Goal: Task Accomplishment & Management: Use online tool/utility

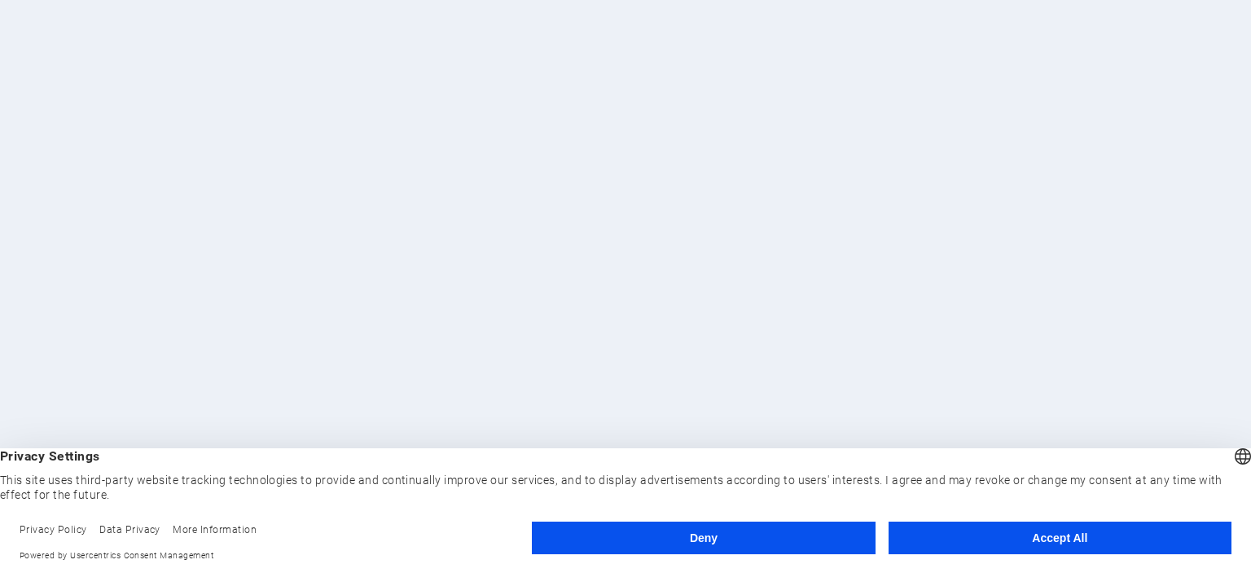
click at [1054, 538] on button "Accept All" at bounding box center [1060, 537] width 343 height 33
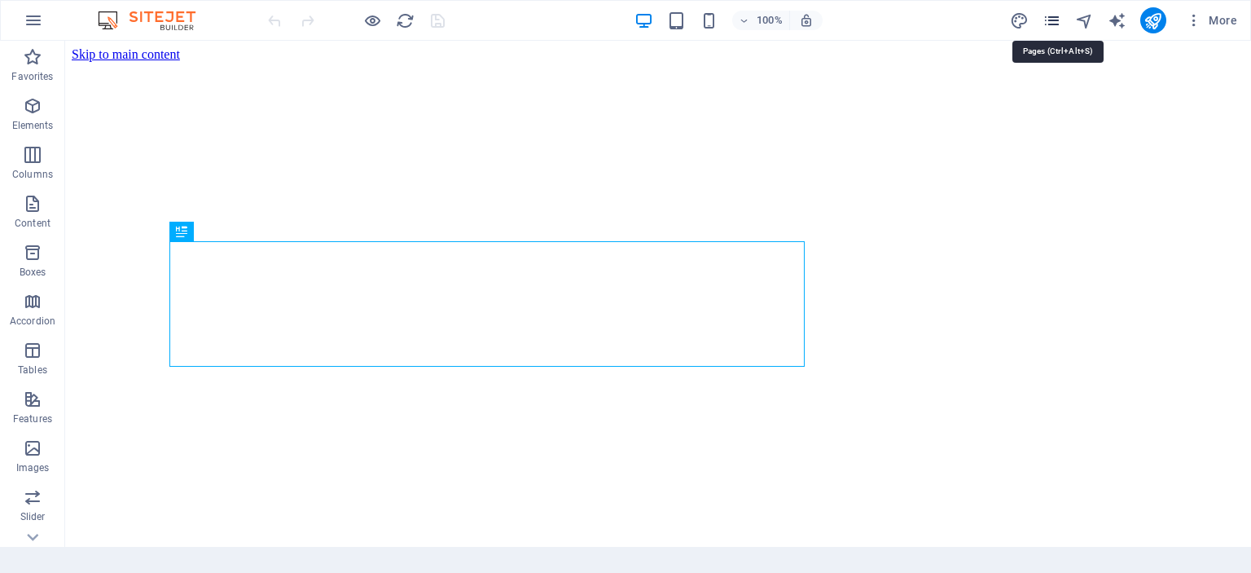
click at [1061, 17] on icon "pages" at bounding box center [1052, 20] width 19 height 19
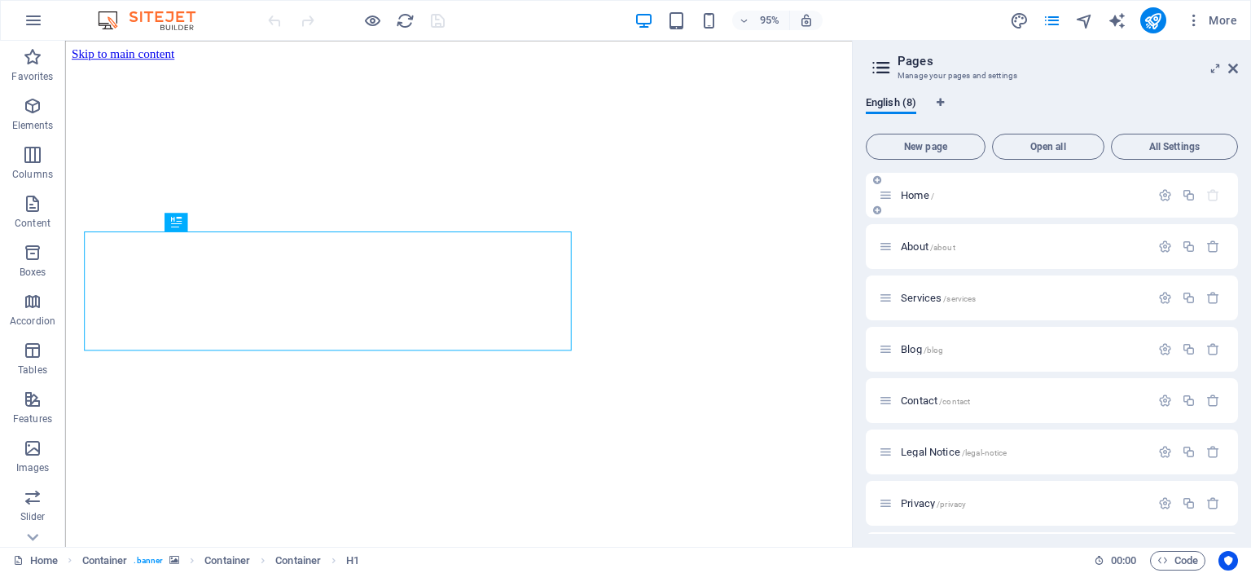
click at [918, 191] on span "Home /" at bounding box center [917, 195] width 33 height 12
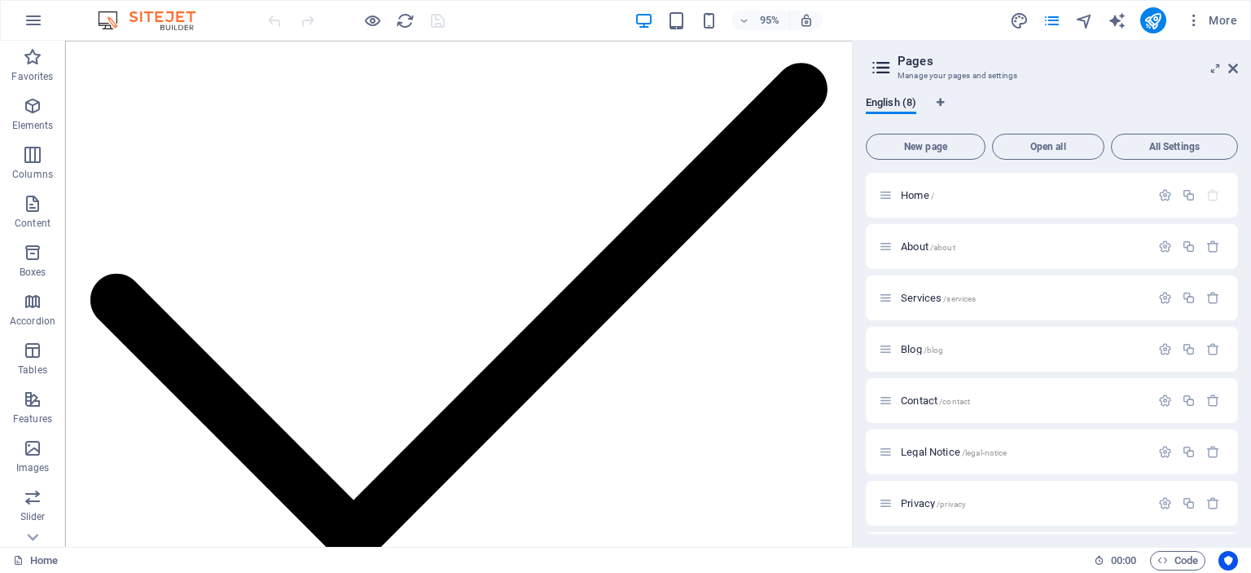
scroll to position [2969, 0]
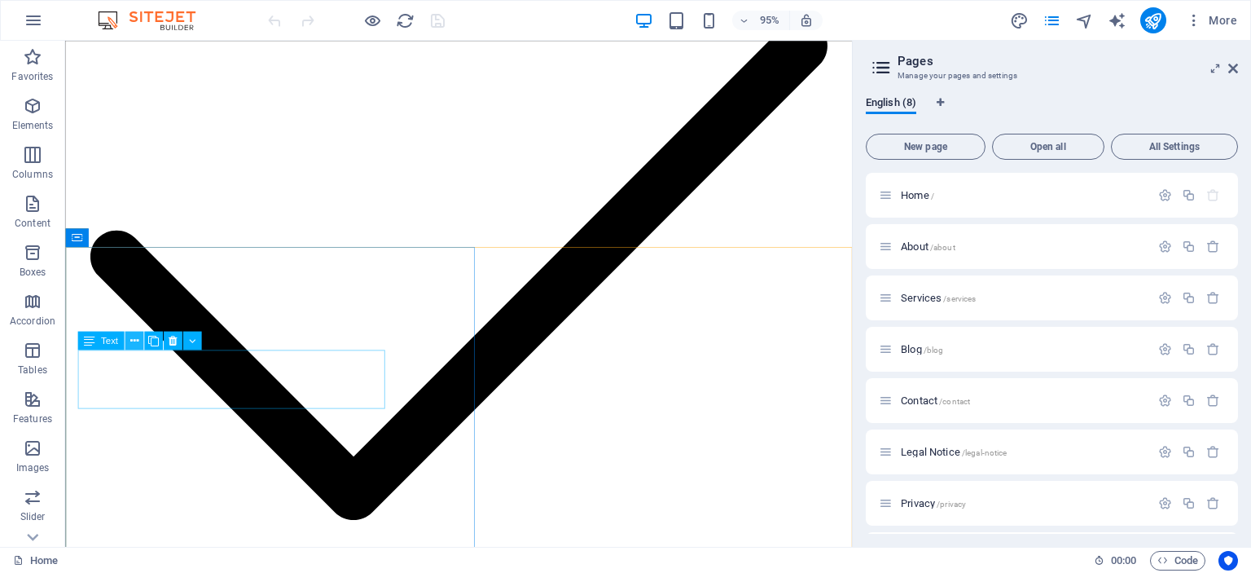
click at [130, 339] on button at bounding box center [134, 340] width 19 height 19
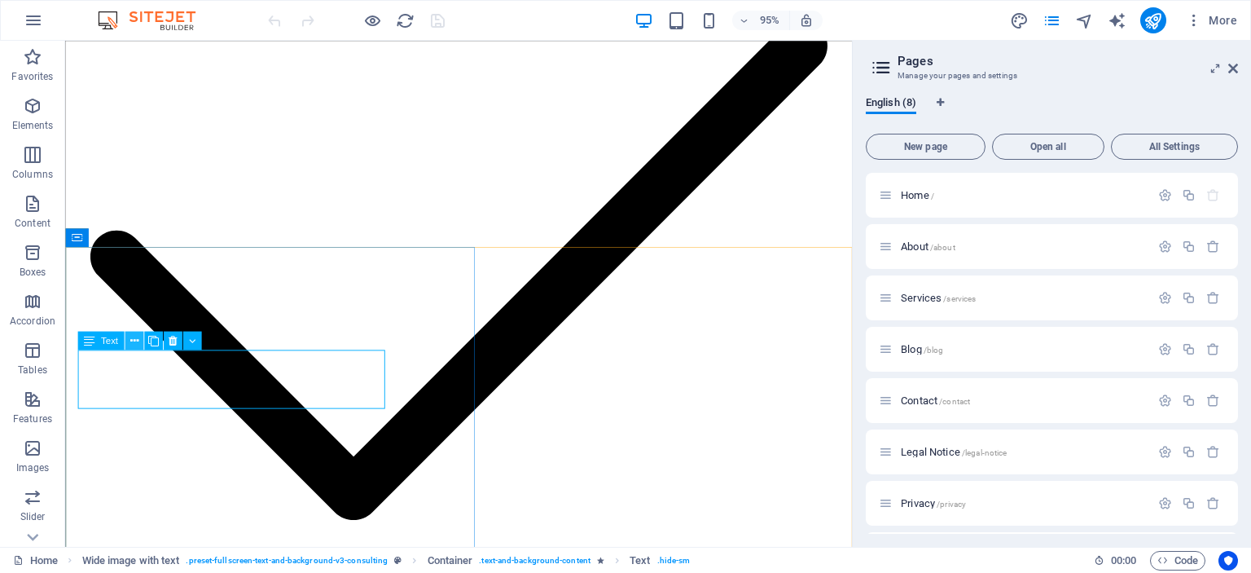
click at [135, 338] on icon at bounding box center [134, 340] width 8 height 16
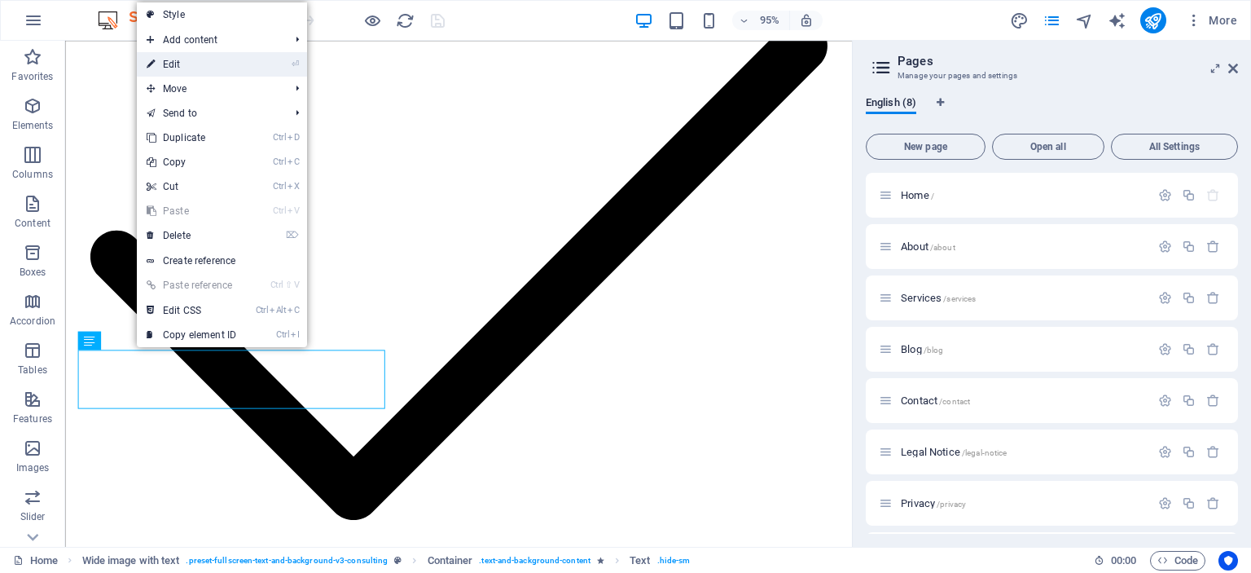
click at [175, 62] on link "⏎ Edit" at bounding box center [191, 64] width 109 height 24
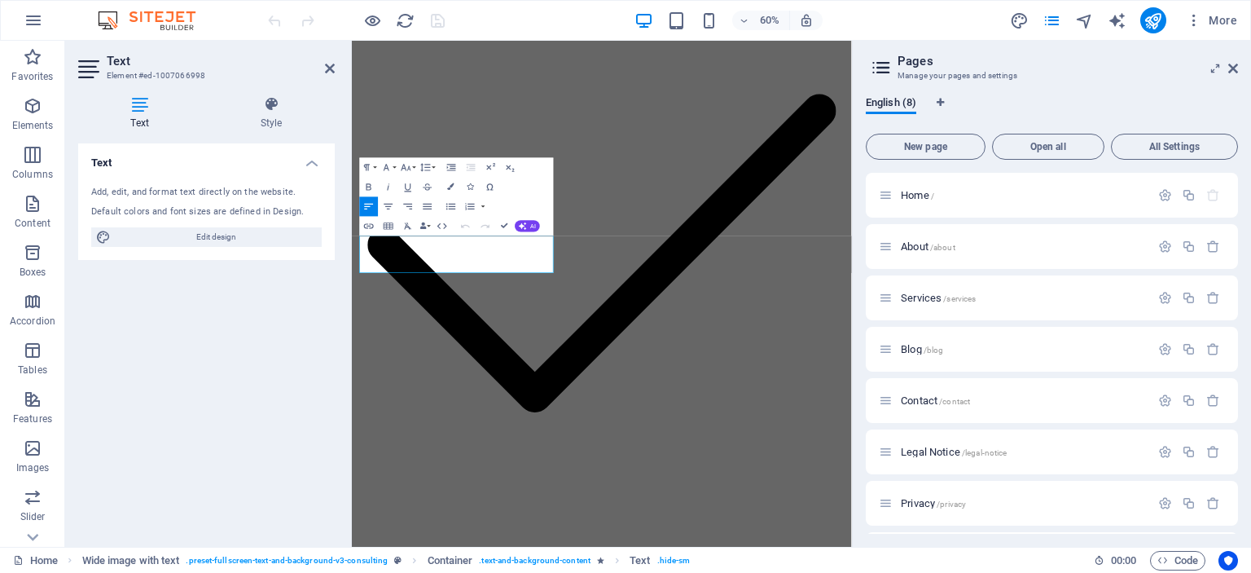
scroll to position [3074, 0]
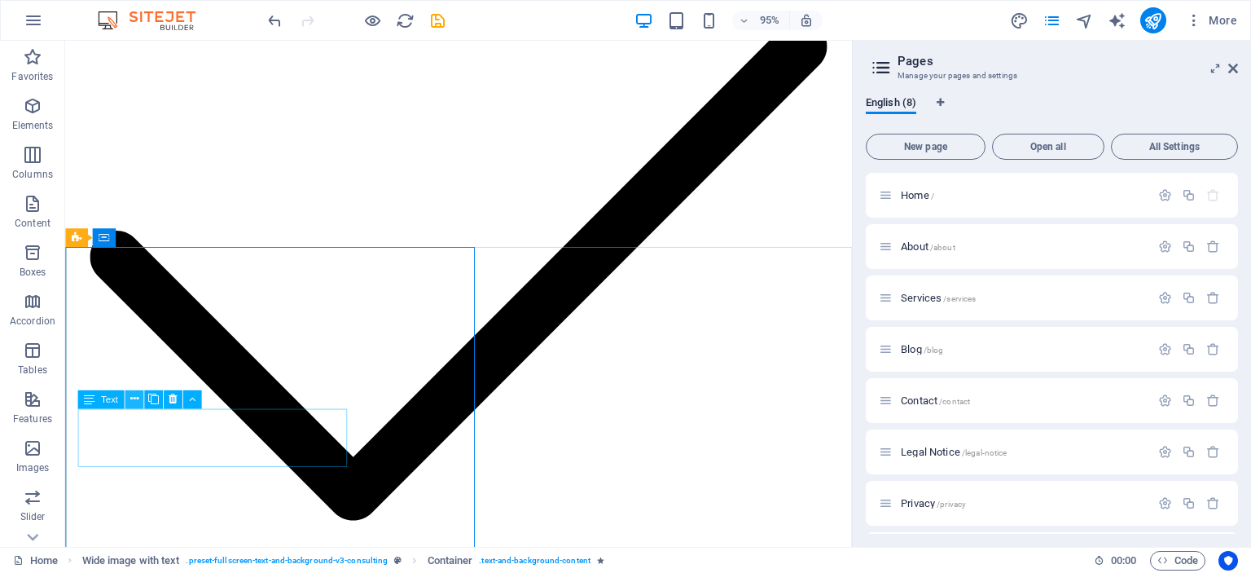
click at [135, 400] on icon at bounding box center [134, 399] width 8 height 16
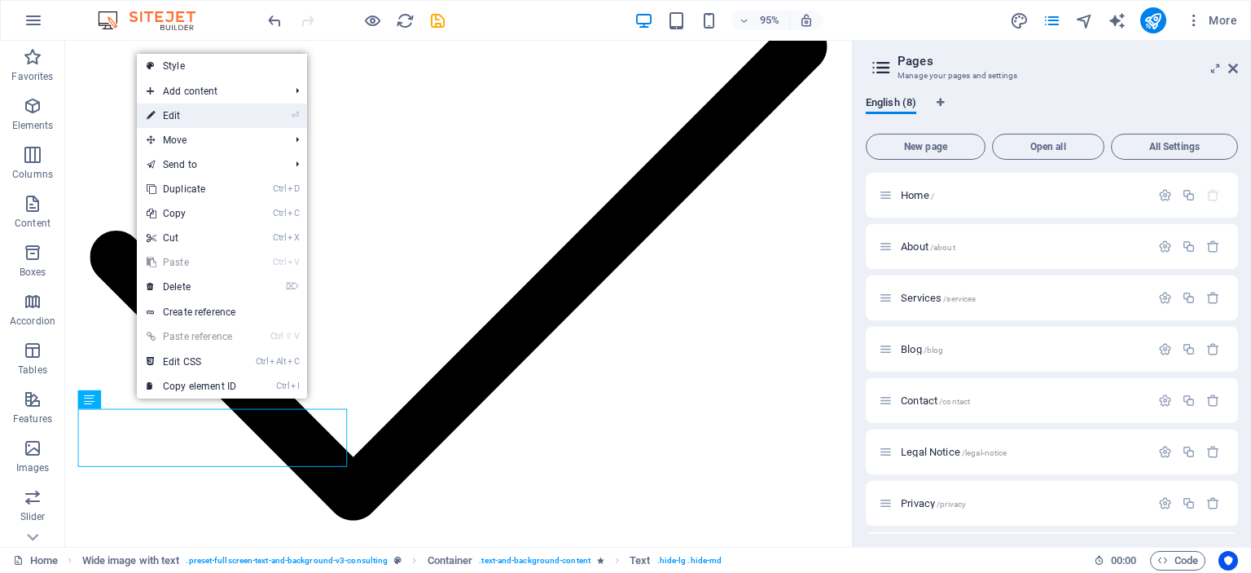
click at [184, 110] on link "⏎ Edit" at bounding box center [191, 115] width 109 height 24
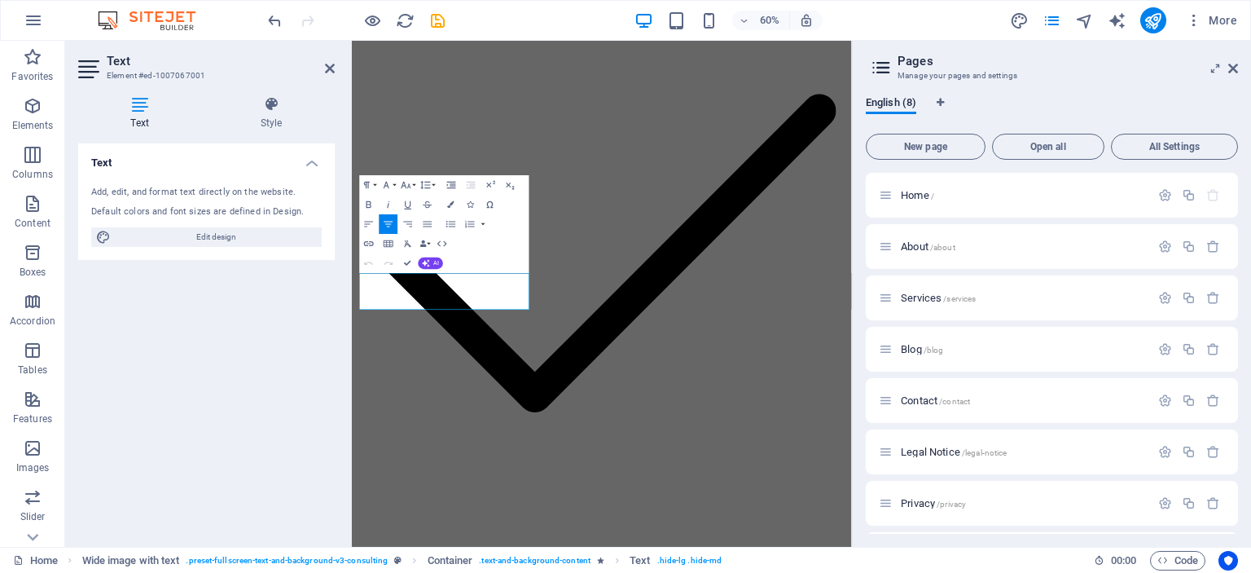
scroll to position [3074, 0]
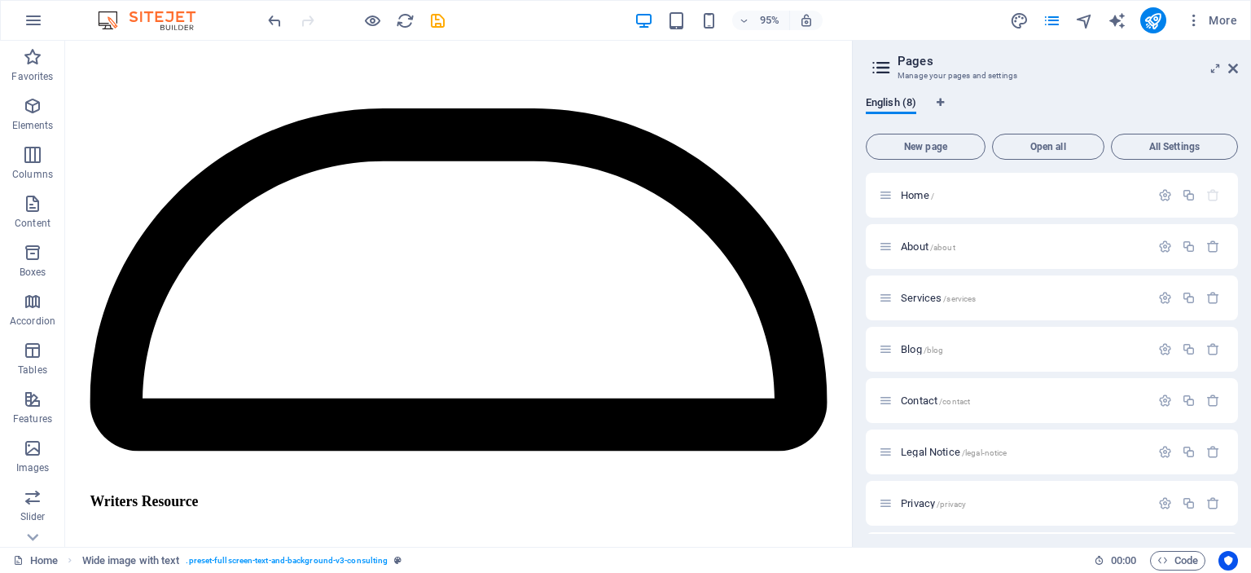
scroll to position [4255, 0]
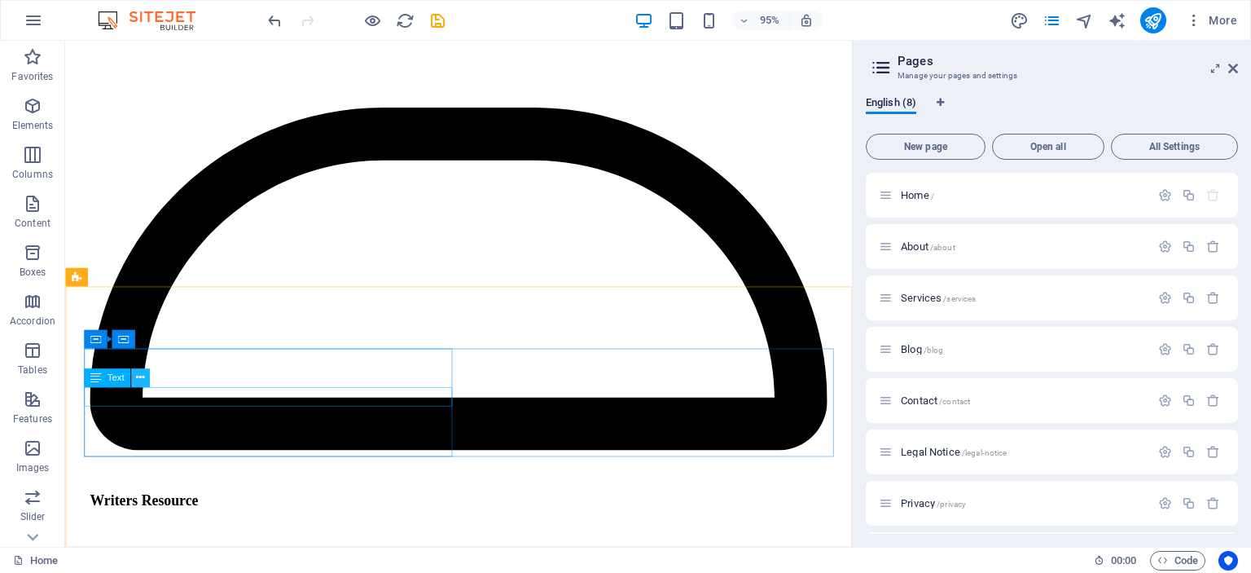
click at [138, 376] on icon at bounding box center [140, 377] width 8 height 16
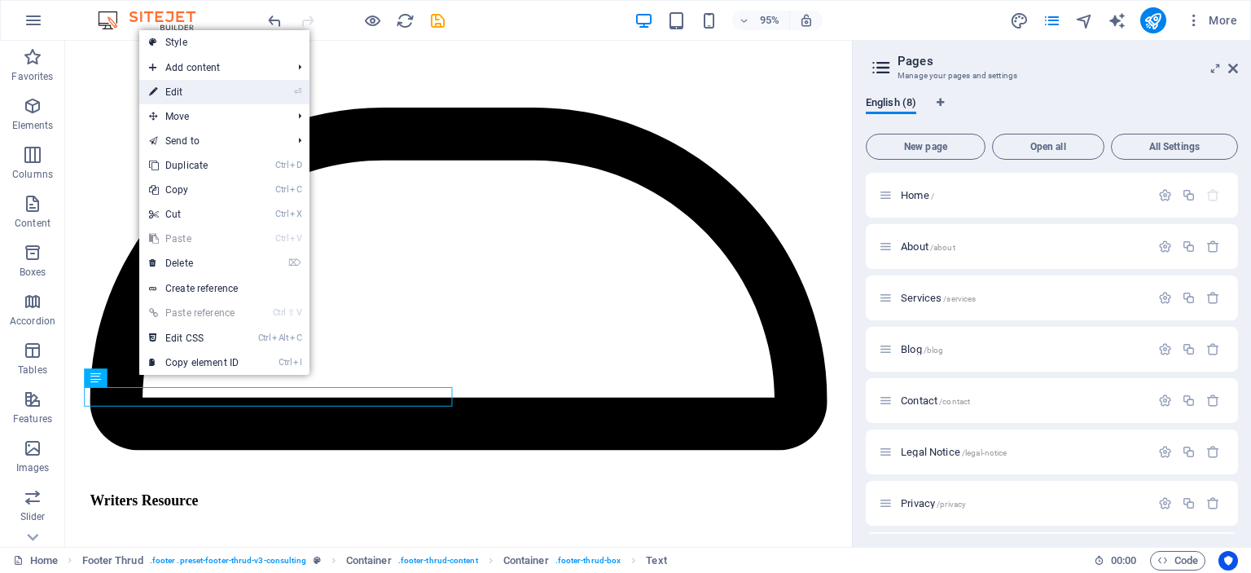
click at [172, 89] on link "⏎ Edit" at bounding box center [193, 92] width 109 height 24
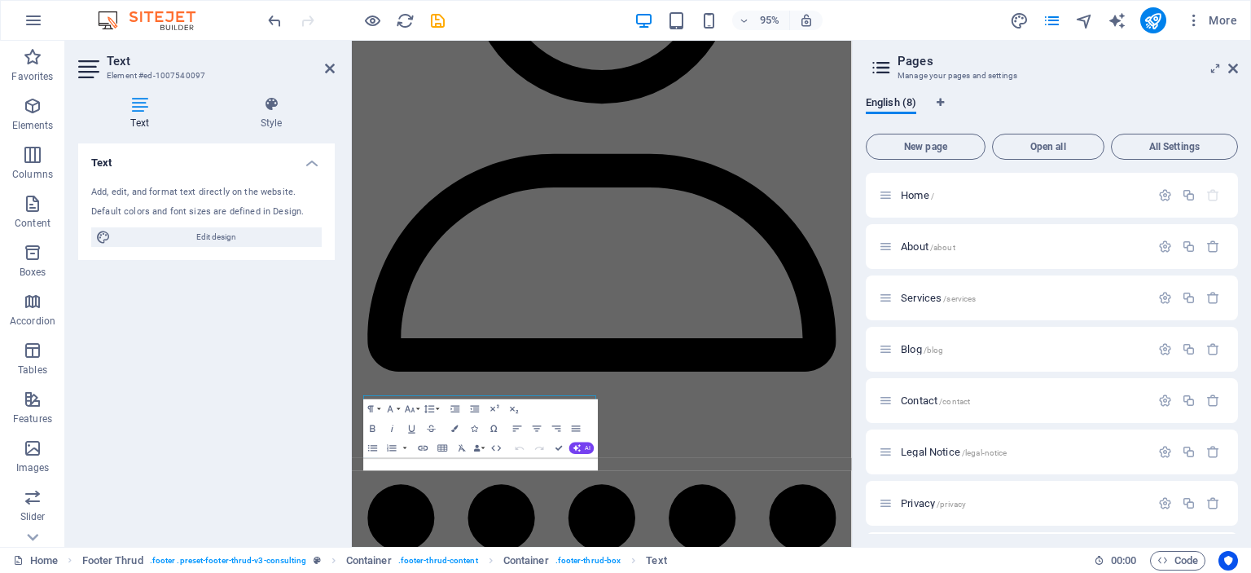
scroll to position [4029, 0]
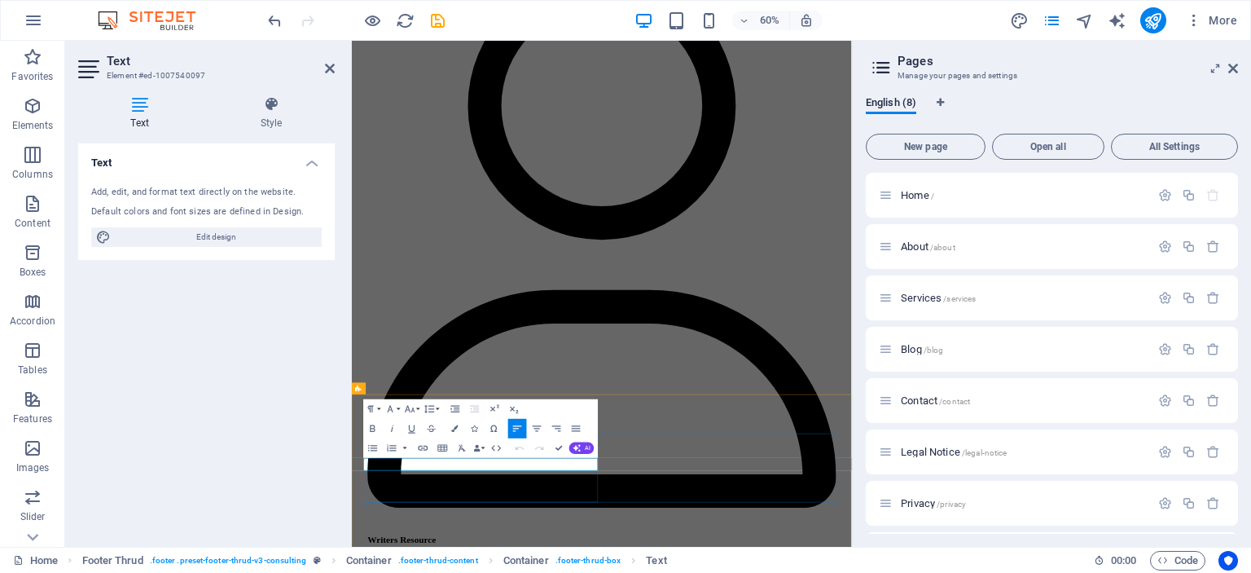
drag, startPoint x: 570, startPoint y: 744, endPoint x: 358, endPoint y: 739, distance: 212.7
click at [417, 409] on button "Font Size" at bounding box center [411, 409] width 19 height 20
click at [399, 315] on link "30" at bounding box center [404, 315] width 35 height 15
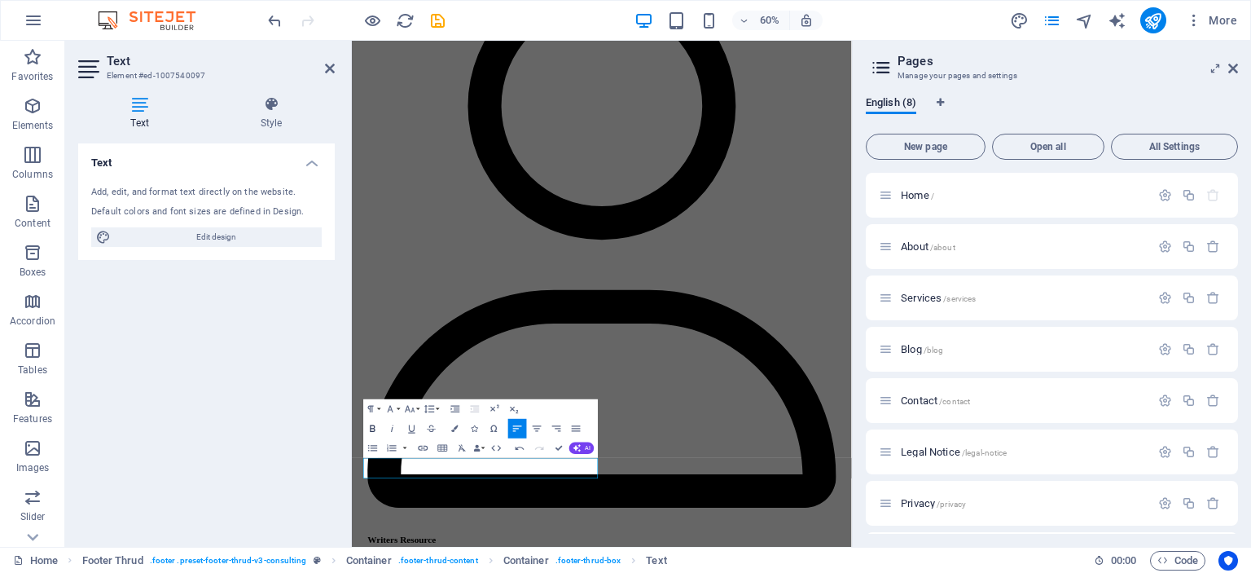
click at [373, 429] on icon "button" at bounding box center [372, 428] width 11 height 11
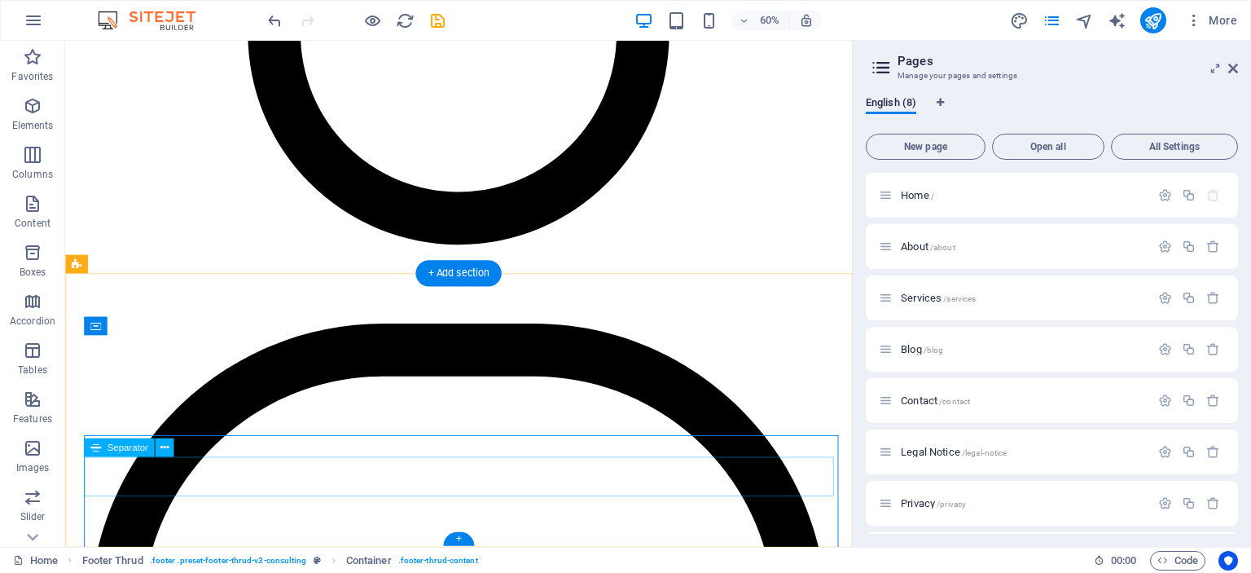
scroll to position [4269, 0]
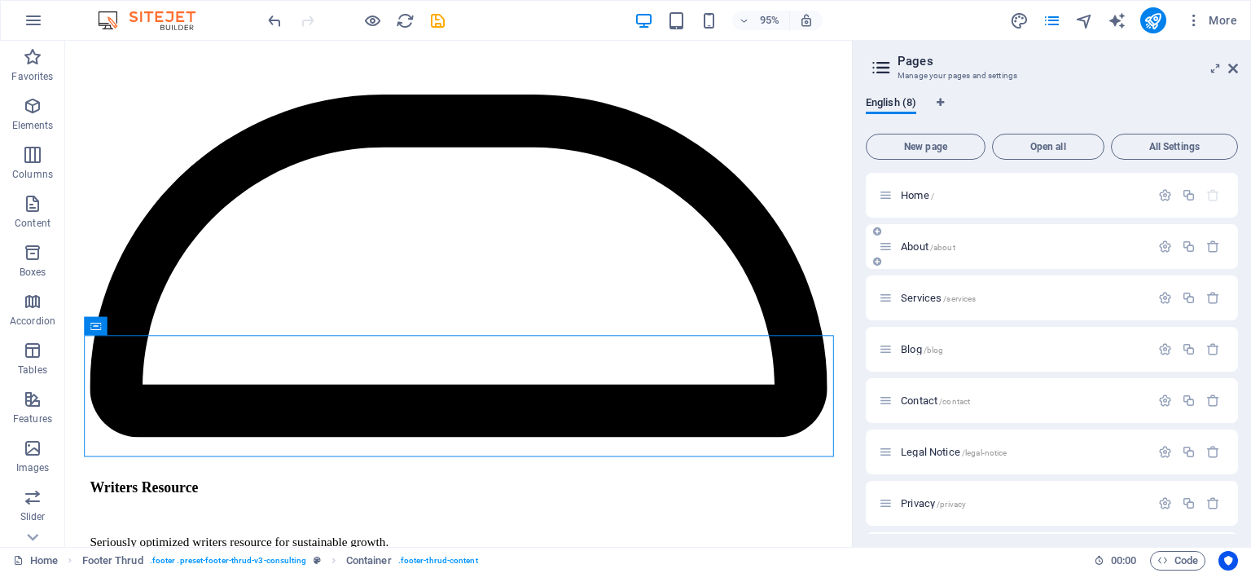
click at [914, 245] on span "About /about" at bounding box center [928, 246] width 55 height 12
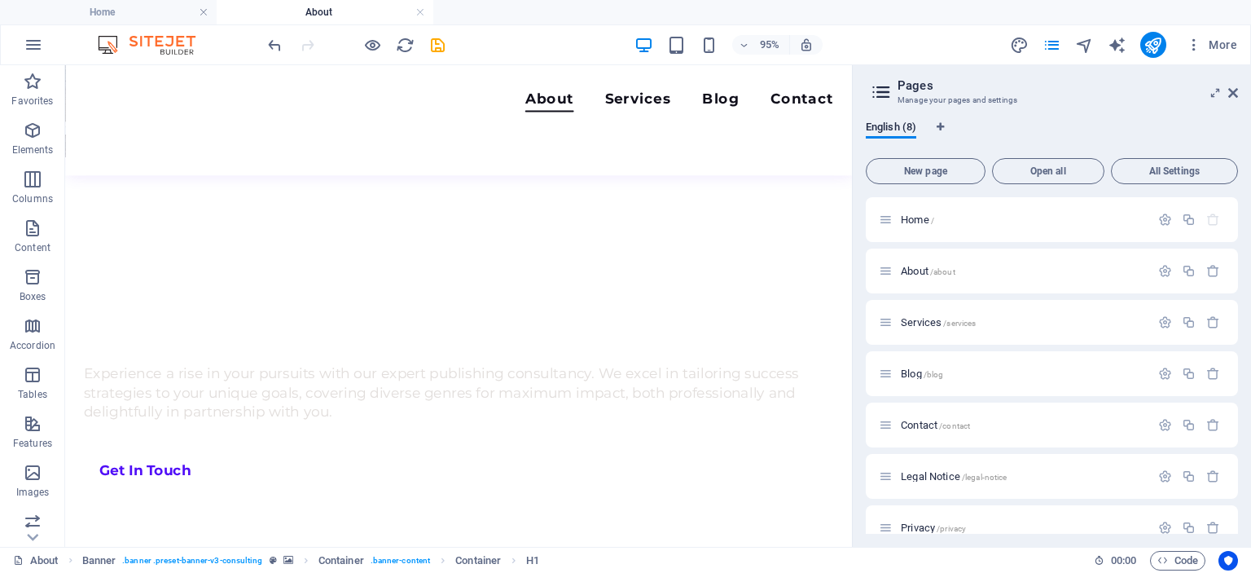
scroll to position [477, 0]
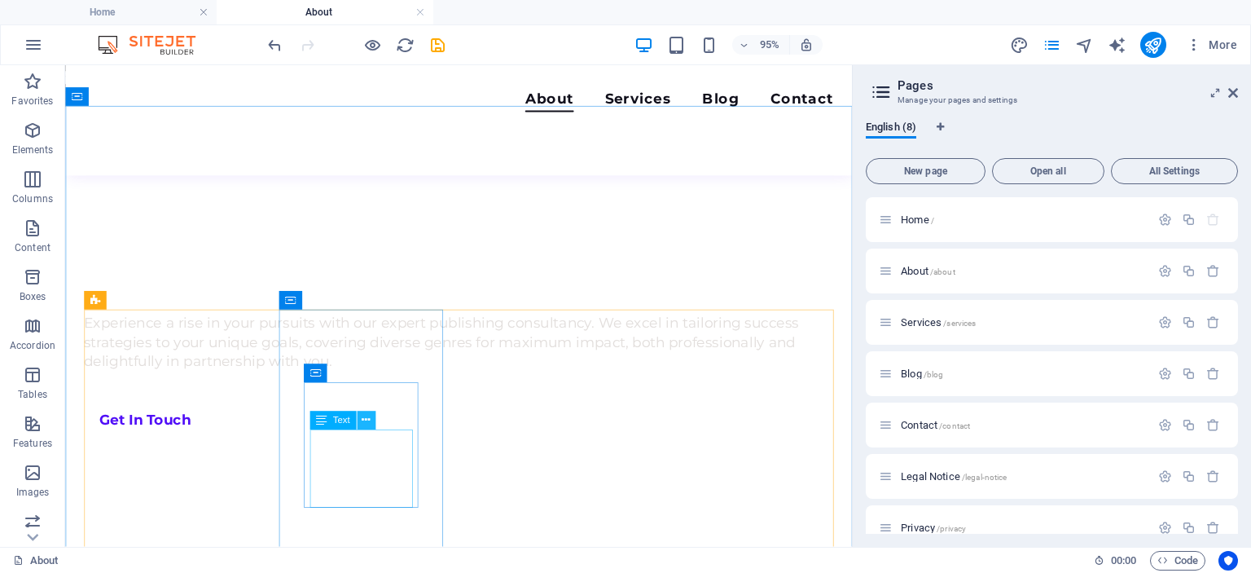
click at [366, 420] on icon at bounding box center [366, 420] width 8 height 16
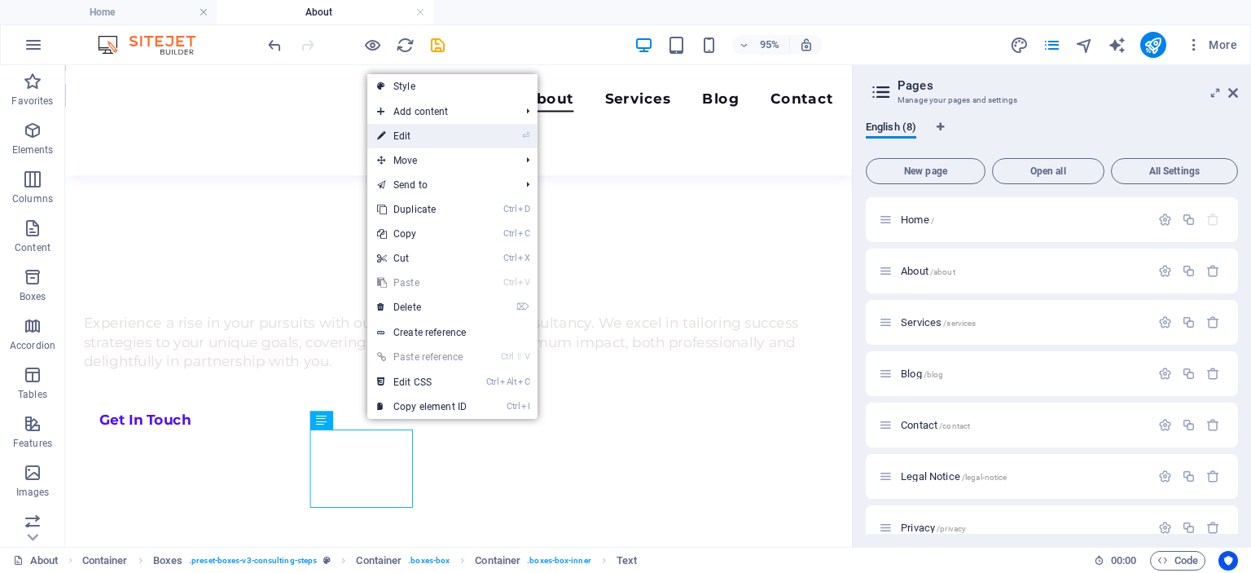
click at [404, 132] on link "⏎ Edit" at bounding box center [421, 136] width 109 height 24
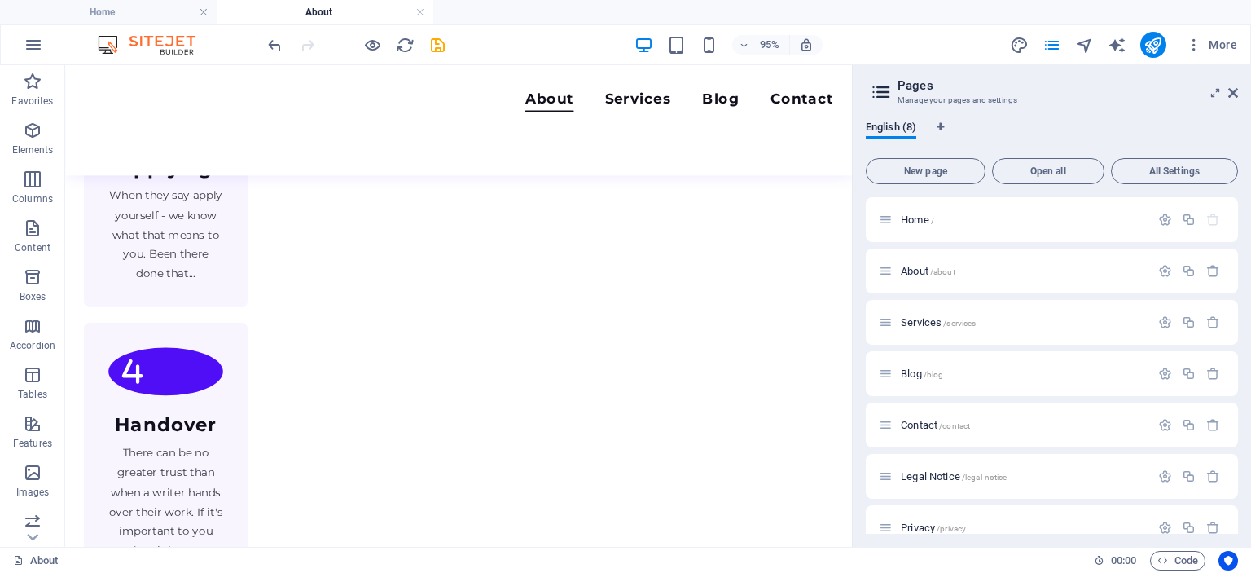
scroll to position [1249, 0]
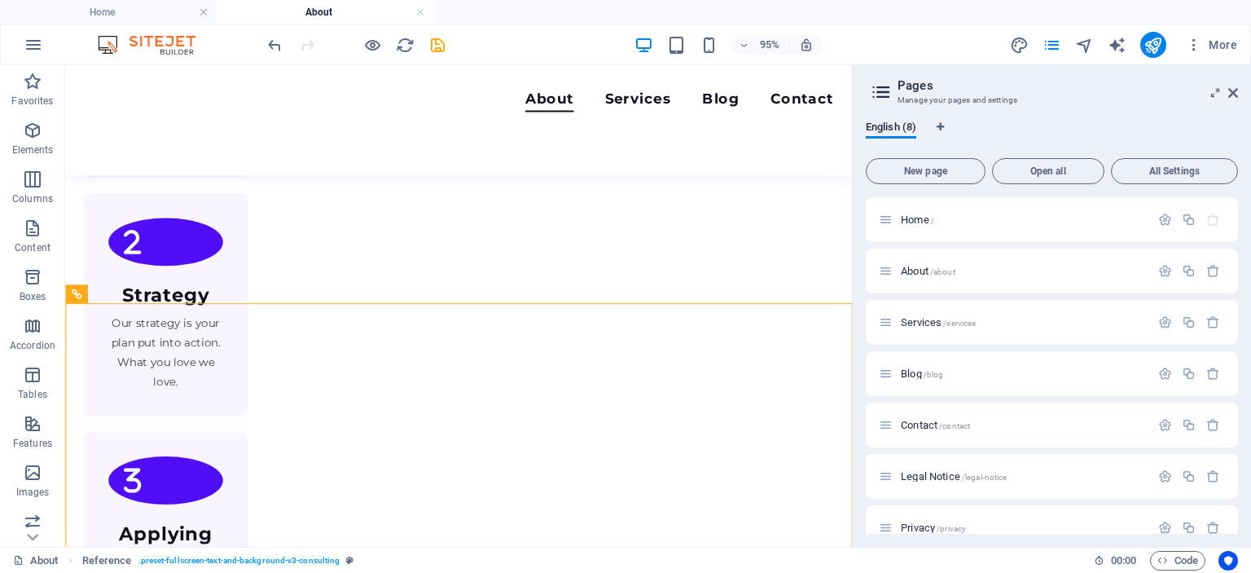
scroll to position [1634, 0]
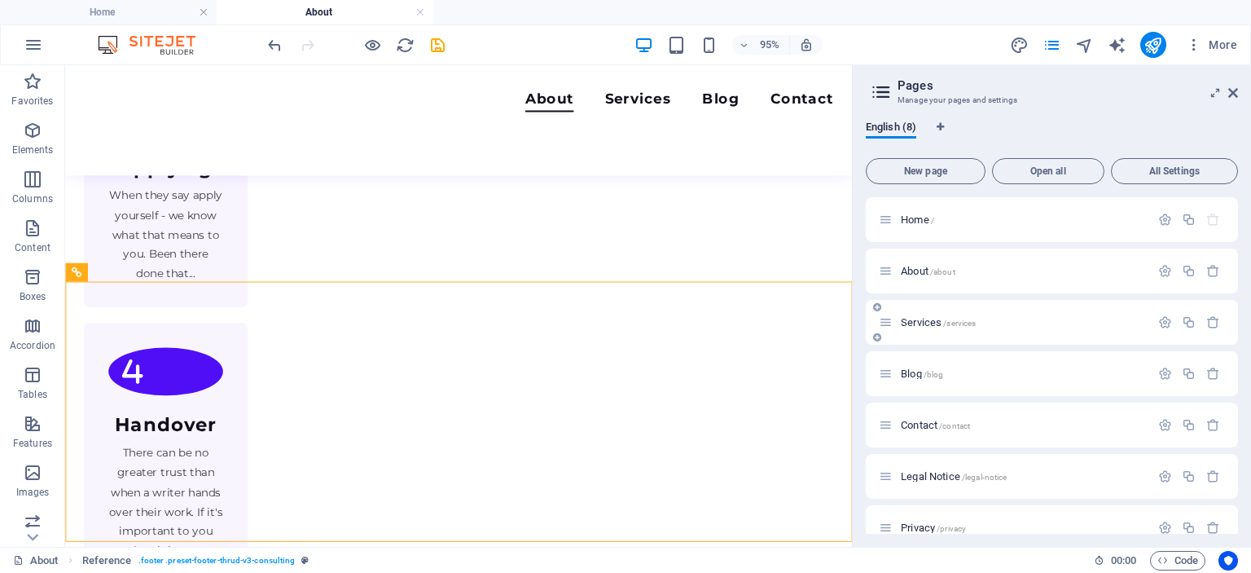
click at [917, 320] on span "Services /services" at bounding box center [938, 322] width 75 height 12
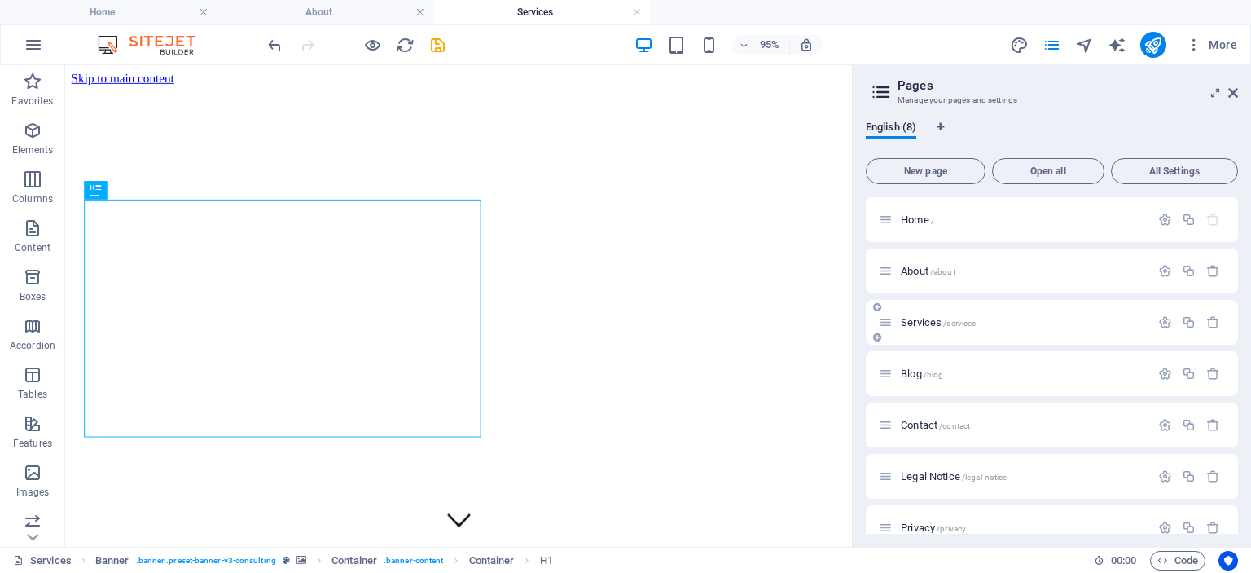
scroll to position [0, 0]
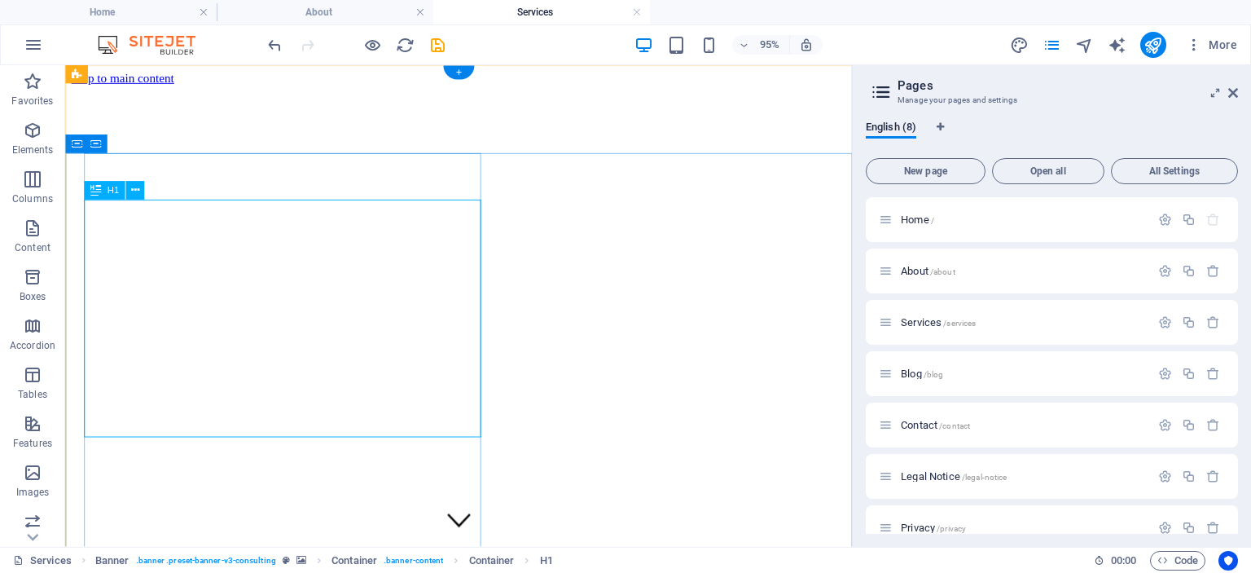
click at [134, 189] on icon at bounding box center [135, 191] width 8 height 16
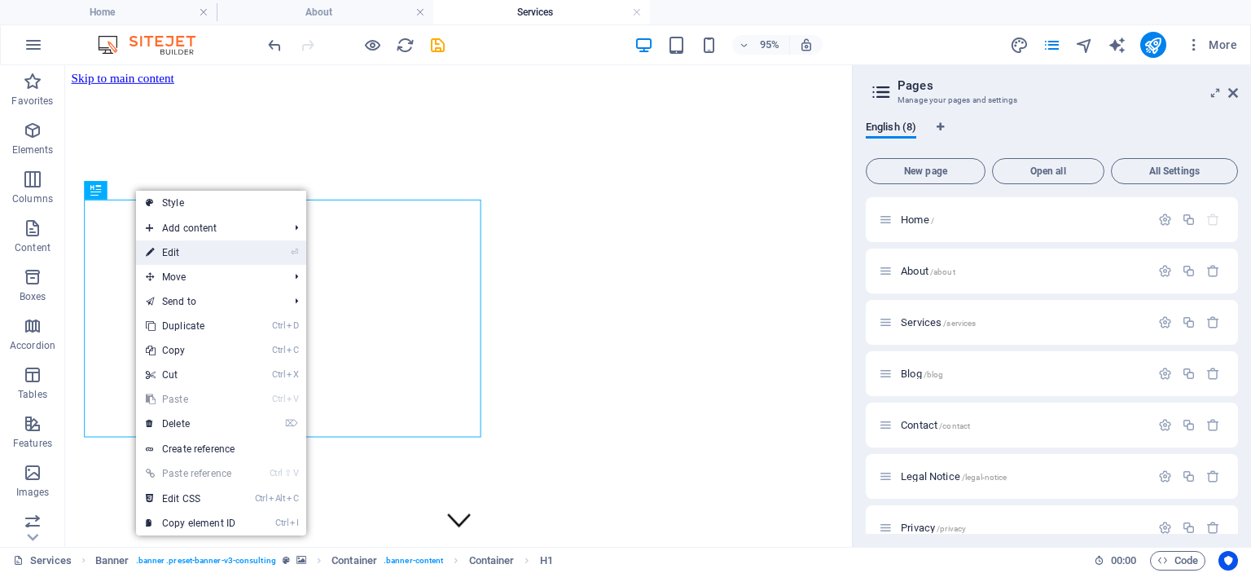
click at [171, 253] on link "⏎ Edit" at bounding box center [190, 252] width 109 height 24
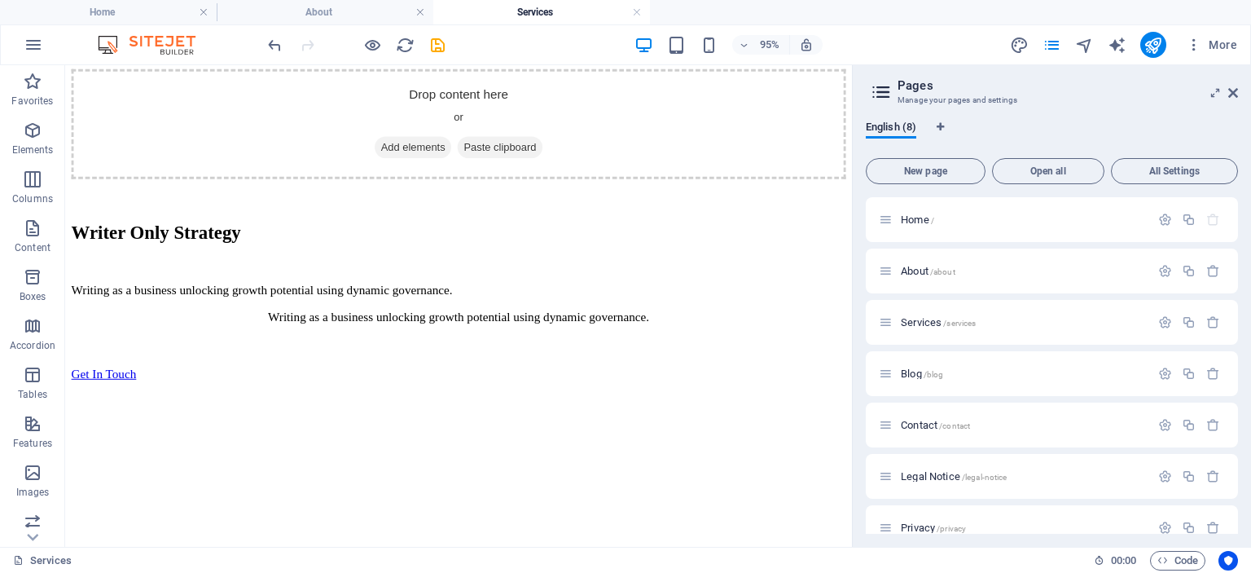
scroll to position [3878, 0]
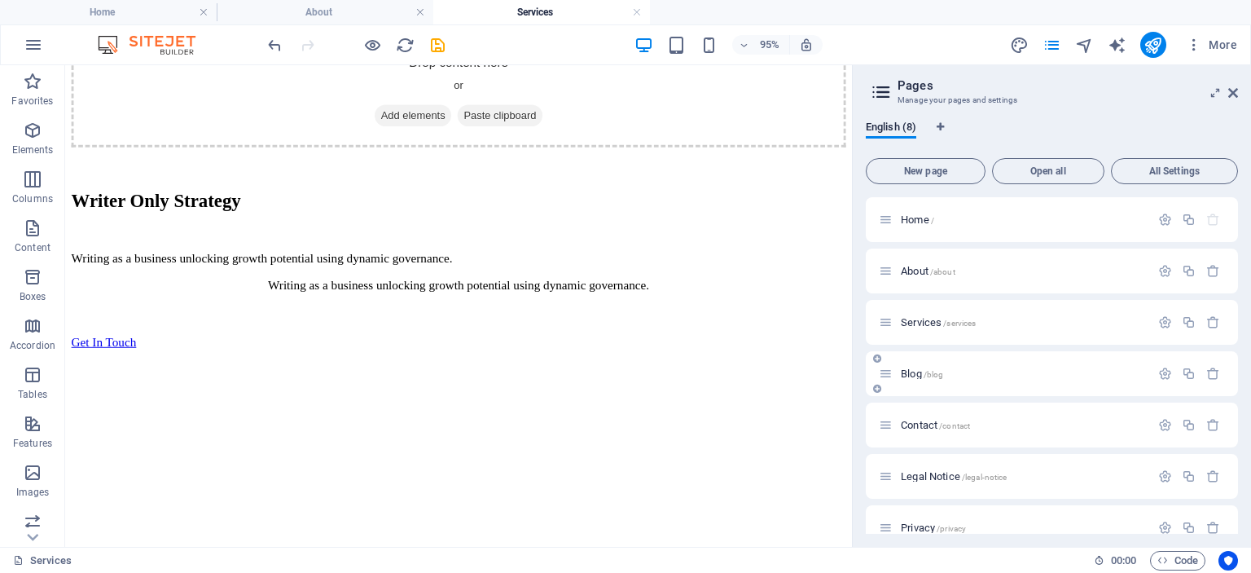
click at [908, 376] on span "Blog /blog" at bounding box center [922, 373] width 42 height 12
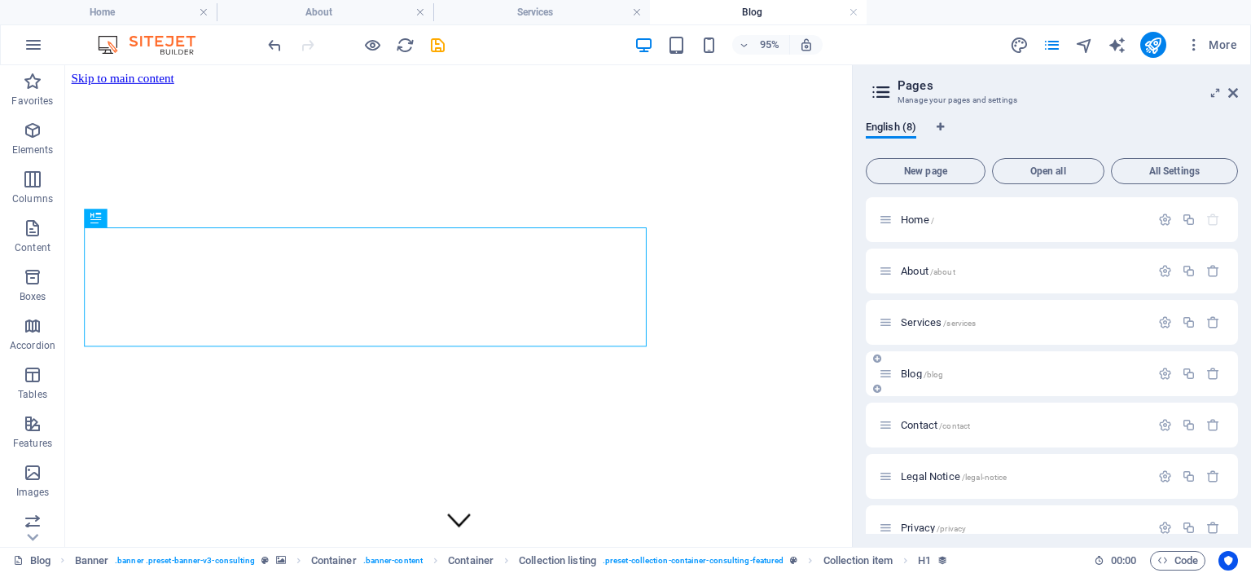
scroll to position [0, 0]
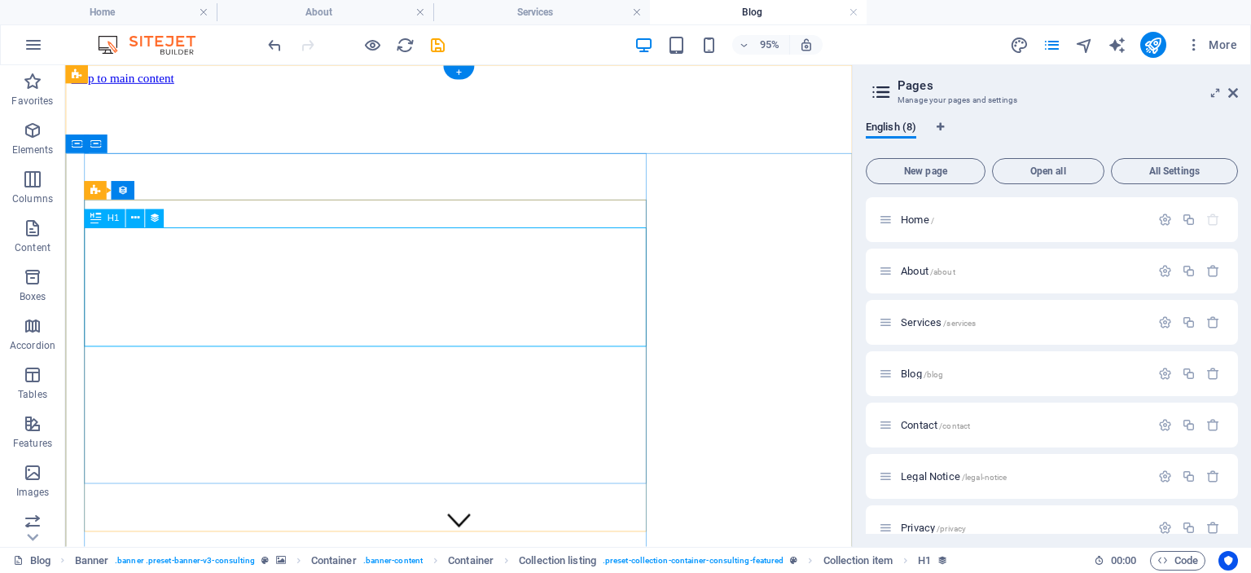
click at [132, 215] on icon at bounding box center [135, 218] width 8 height 16
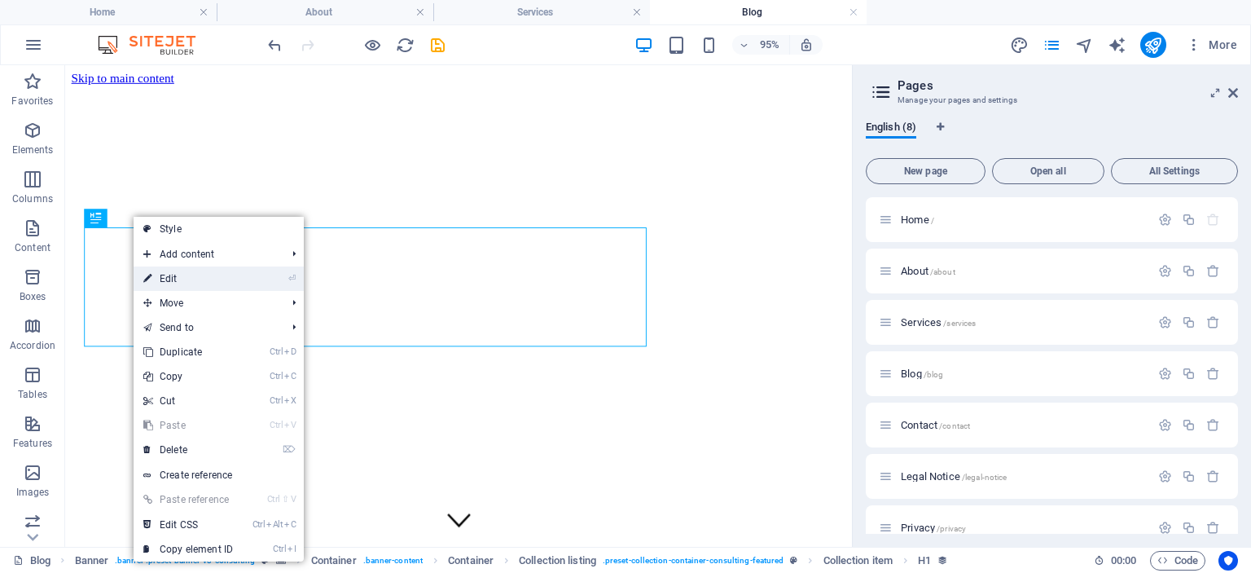
click at [169, 275] on link "⏎ Edit" at bounding box center [188, 278] width 109 height 24
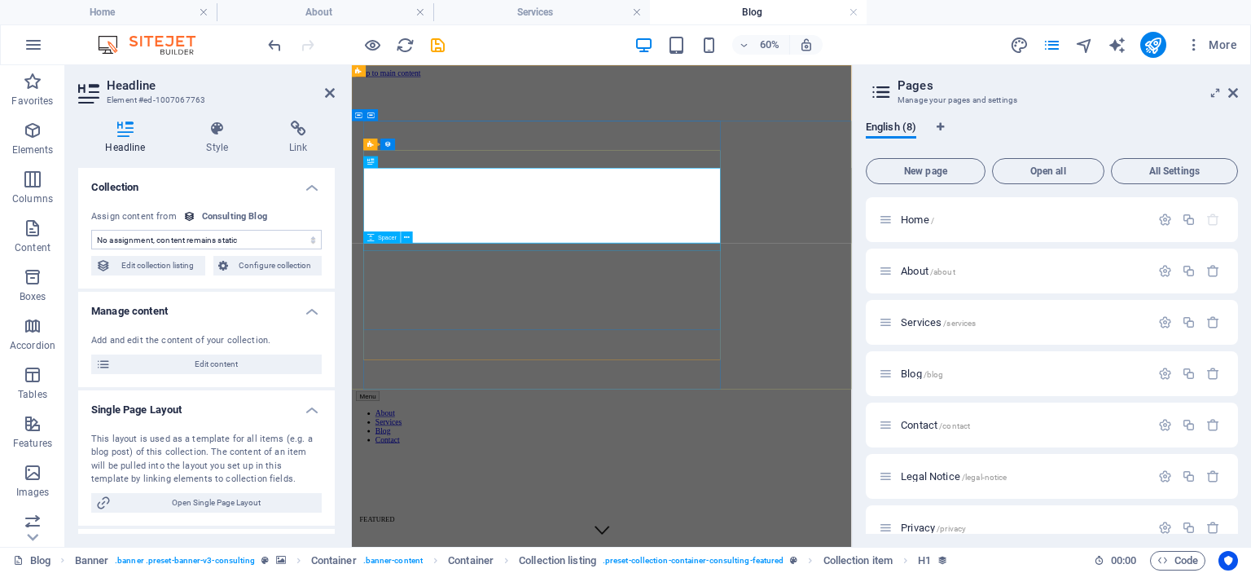
select select "name"
click at [396, 162] on icon at bounding box center [397, 162] width 6 height 11
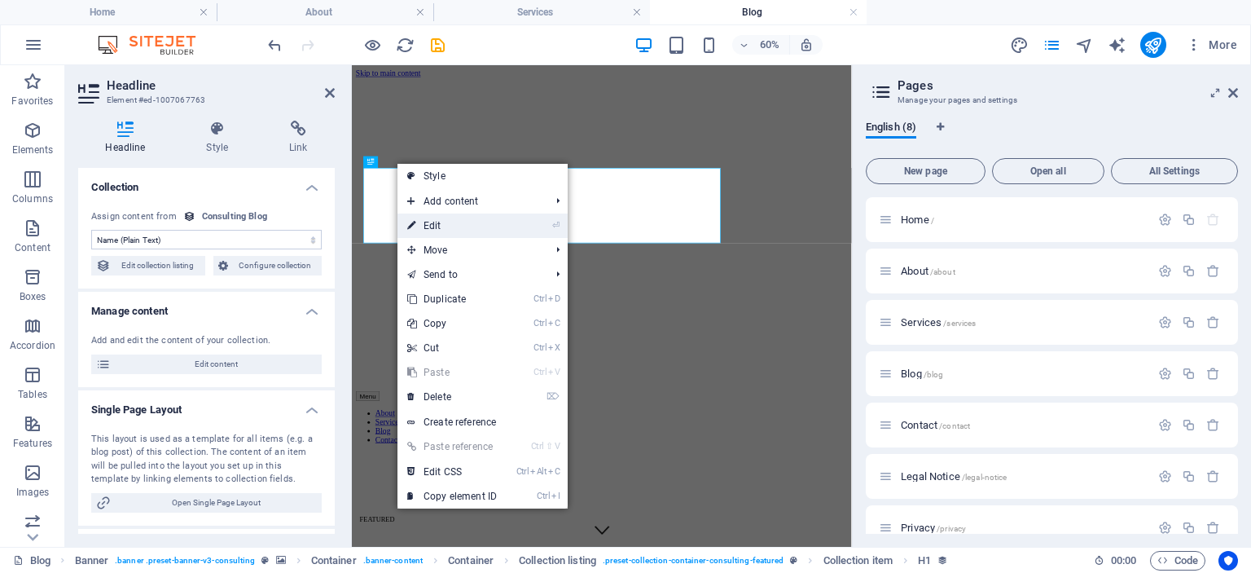
click at [435, 227] on link "⏎ Edit" at bounding box center [452, 225] width 109 height 24
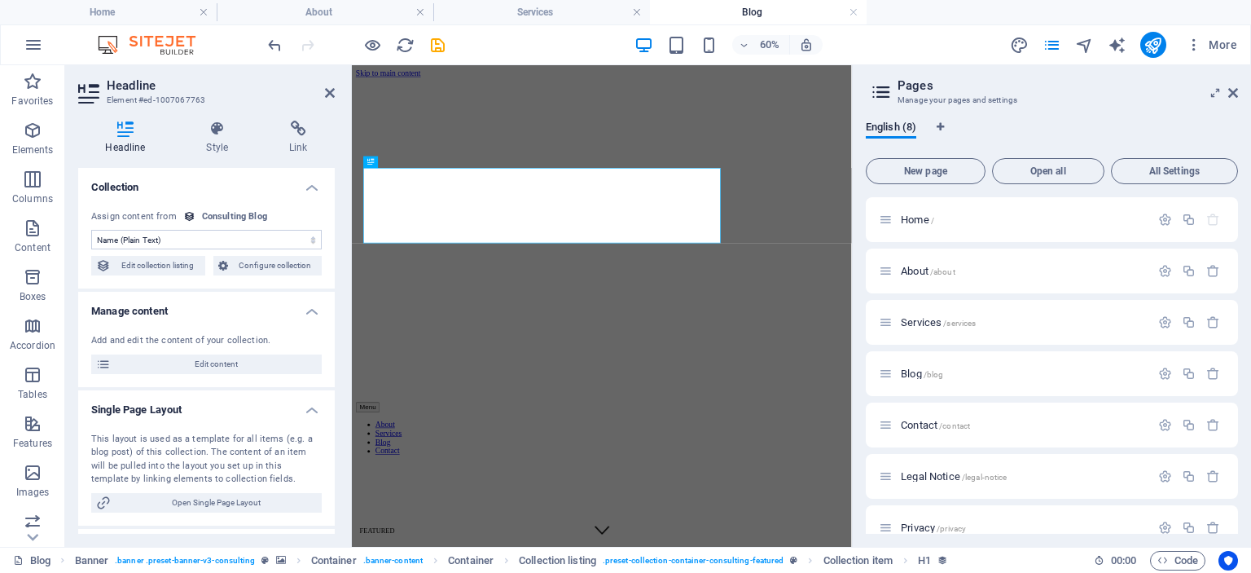
click at [862, 343] on div "English (8) New page Open all All Settings Home / About /about Services /servic…" at bounding box center [1052, 327] width 398 height 439
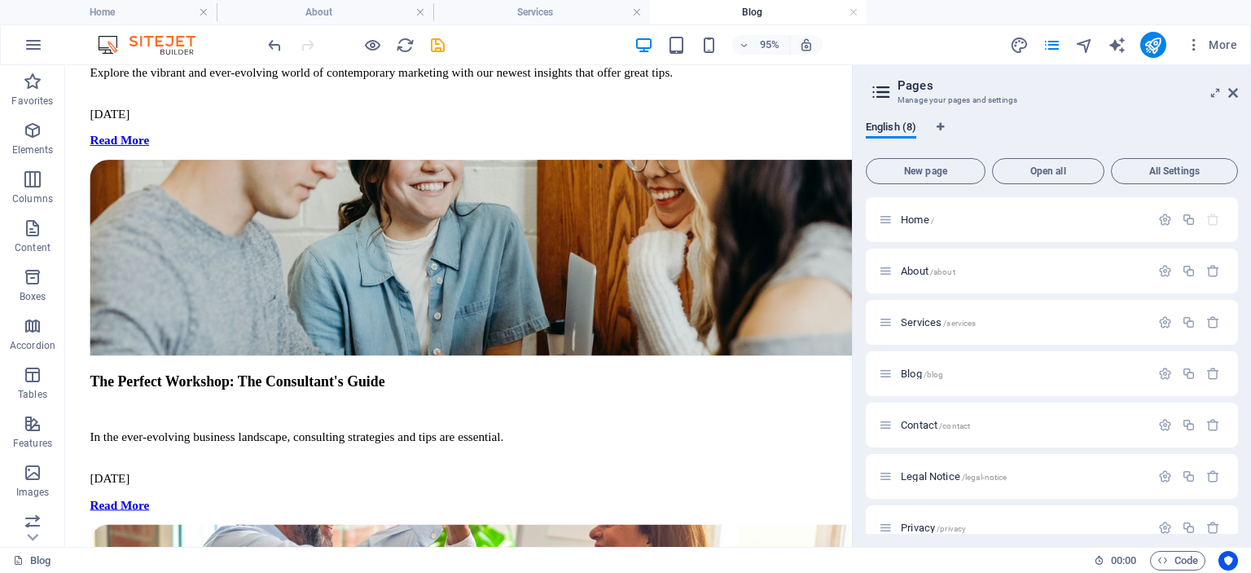
scroll to position [1634, 0]
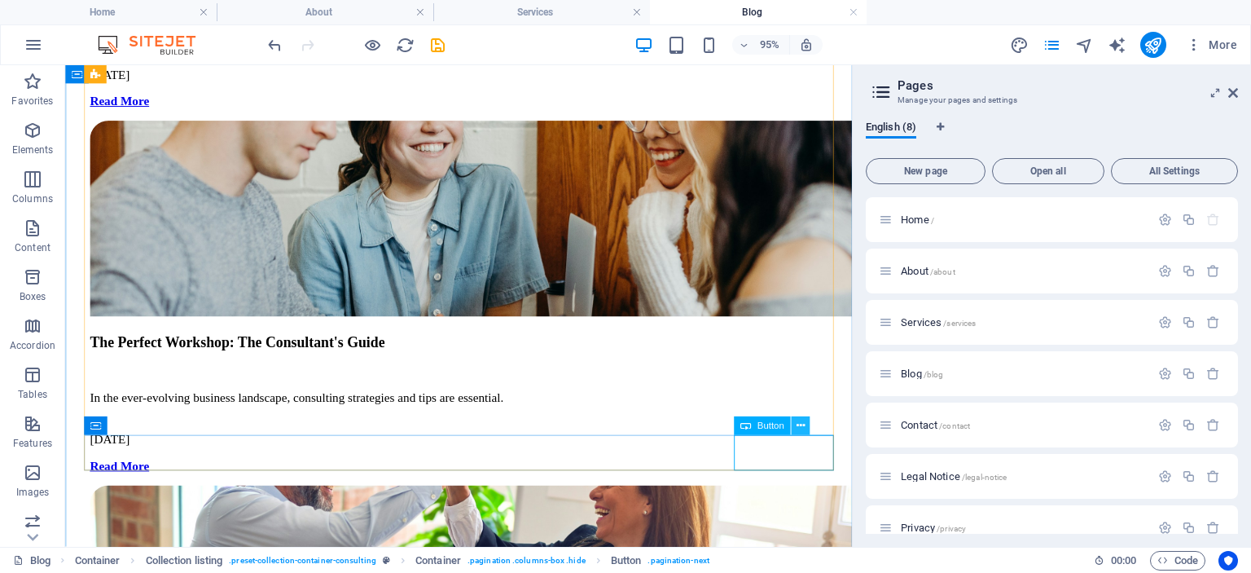
click at [798, 423] on icon at bounding box center [800, 426] width 8 height 16
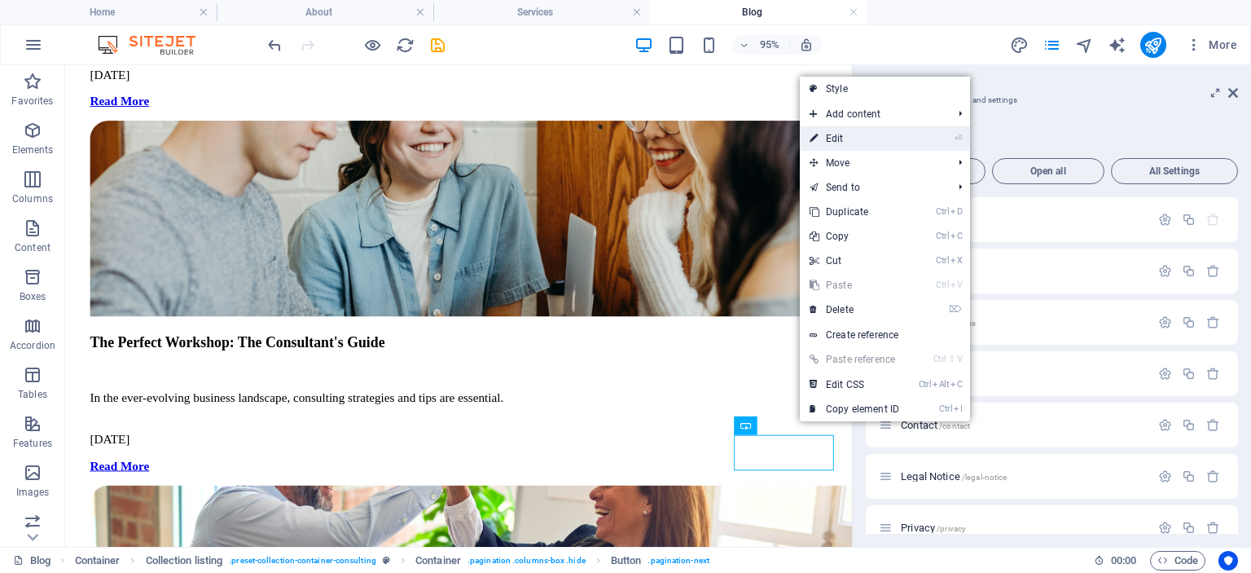
click at [837, 140] on link "⏎ Edit" at bounding box center [854, 138] width 109 height 24
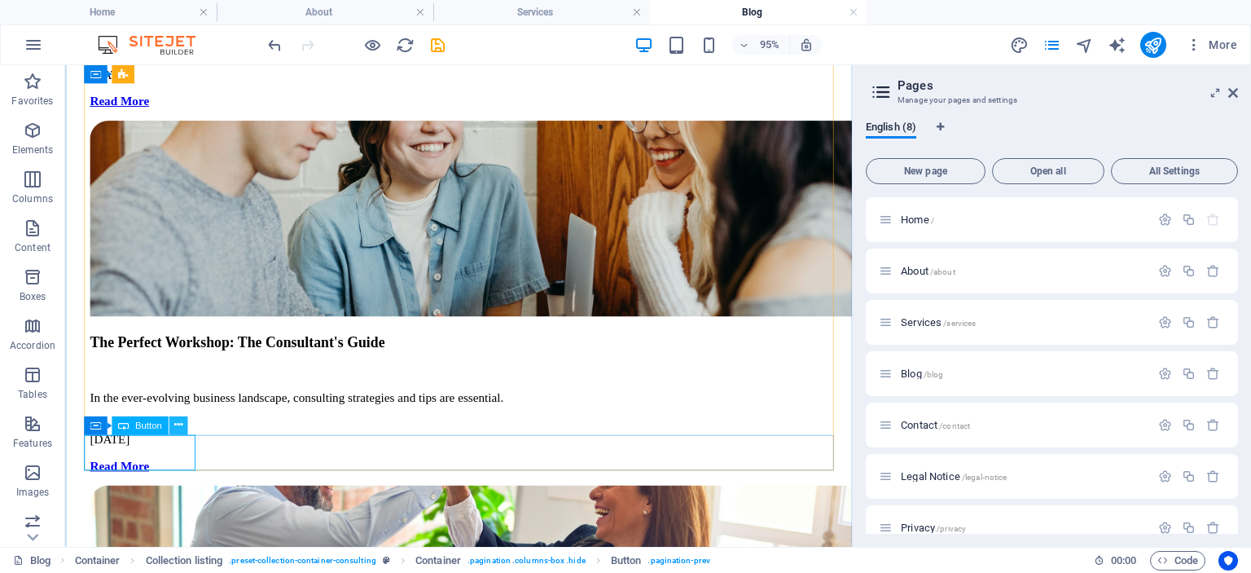
click at [180, 425] on icon at bounding box center [178, 426] width 8 height 16
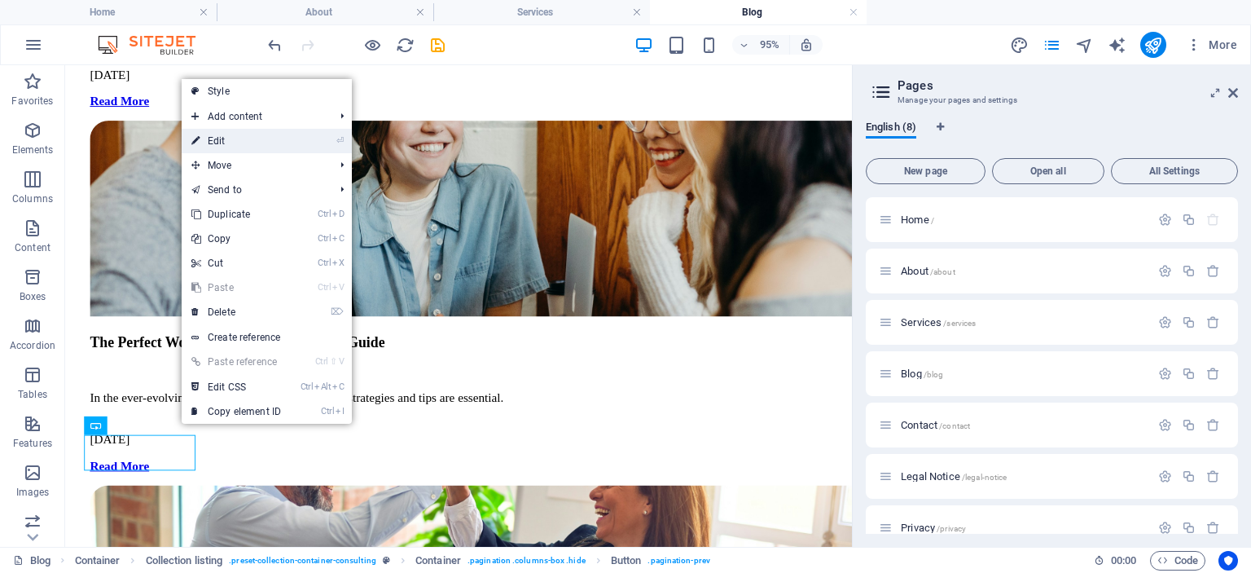
click at [218, 140] on link "⏎ Edit" at bounding box center [236, 141] width 109 height 24
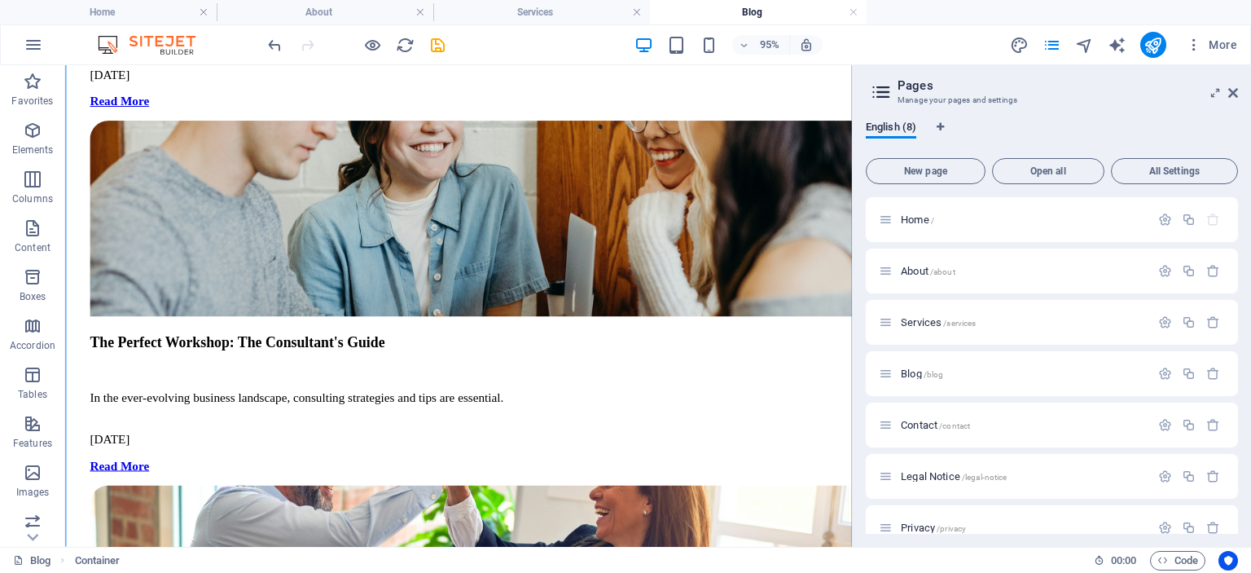
scroll to position [2021, 0]
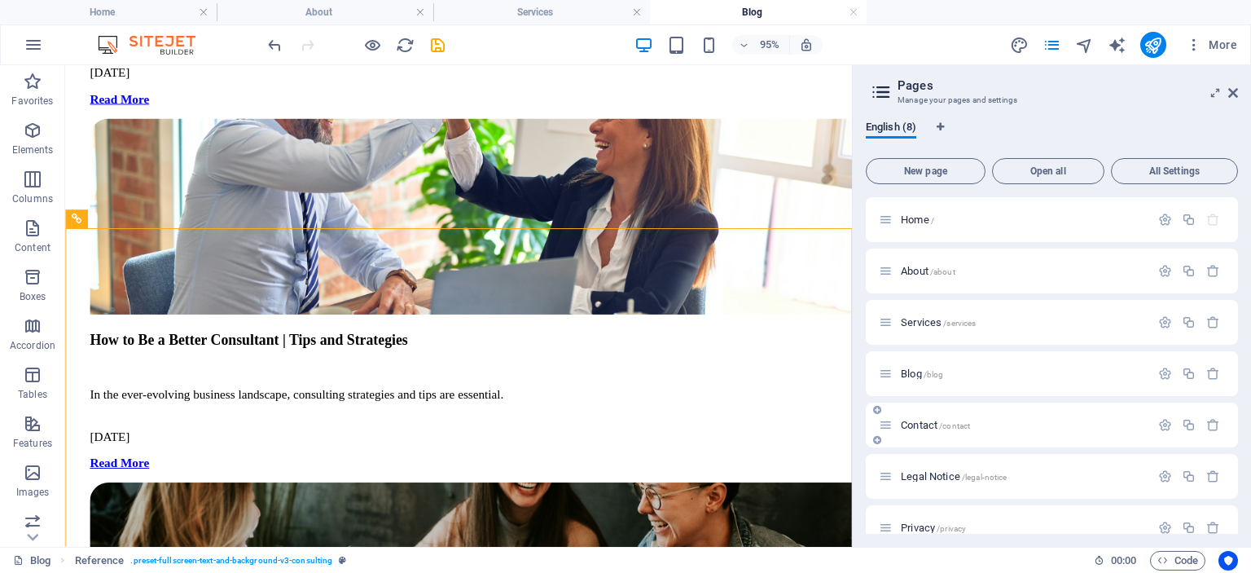
click at [913, 427] on span "Contact /contact" at bounding box center [935, 425] width 69 height 12
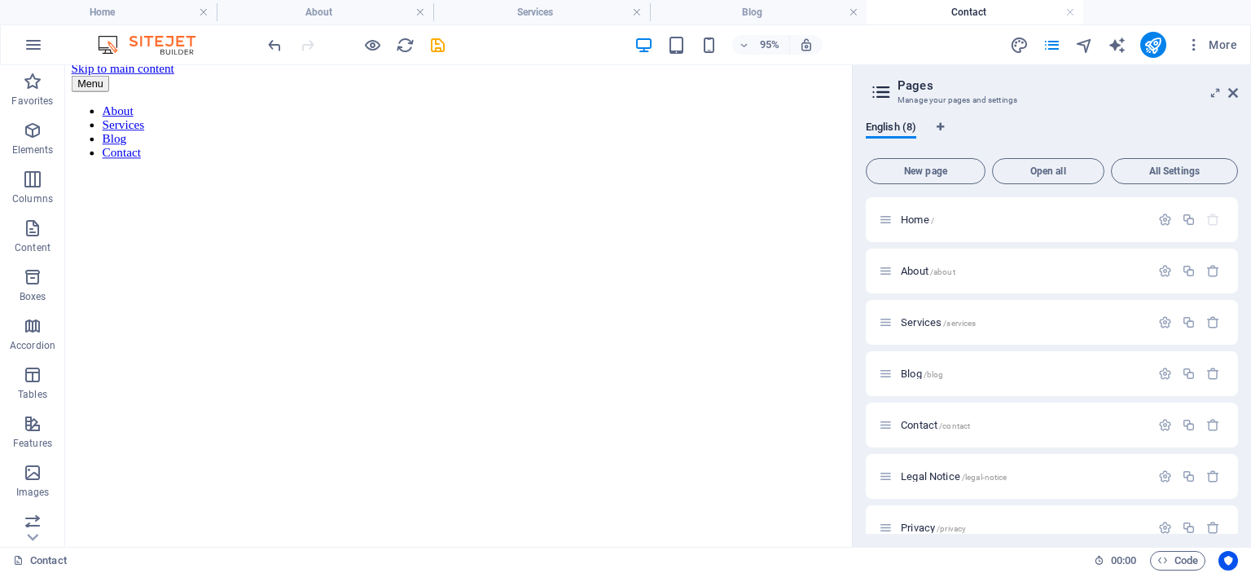
scroll to position [0, 0]
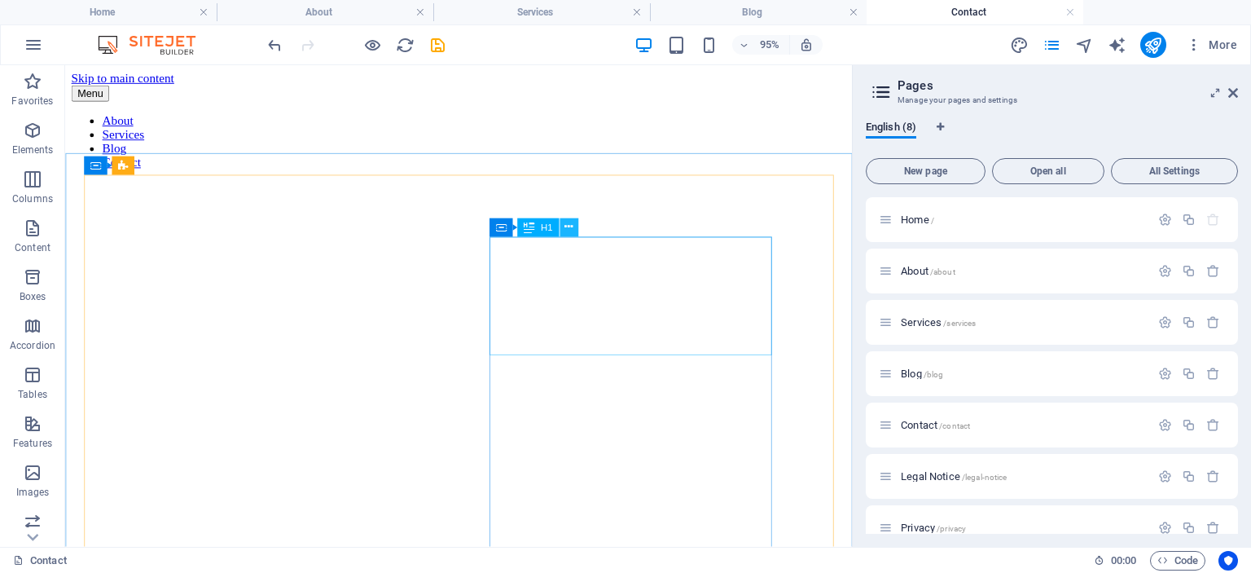
click at [565, 227] on button at bounding box center [569, 227] width 19 height 19
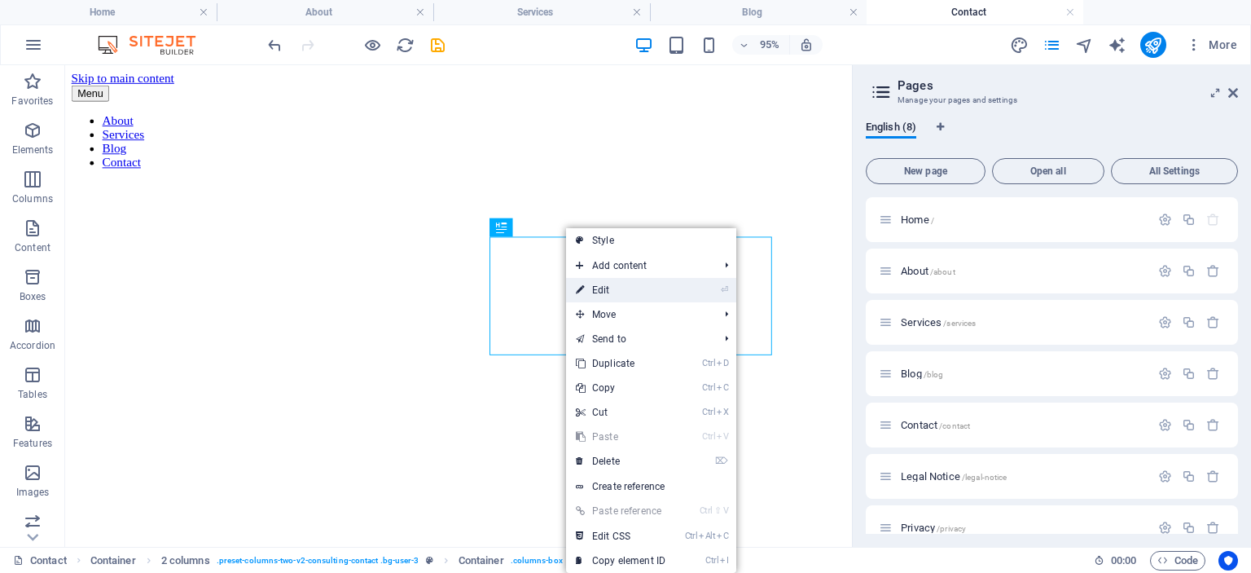
click at [600, 286] on link "⏎ Edit" at bounding box center [620, 290] width 109 height 24
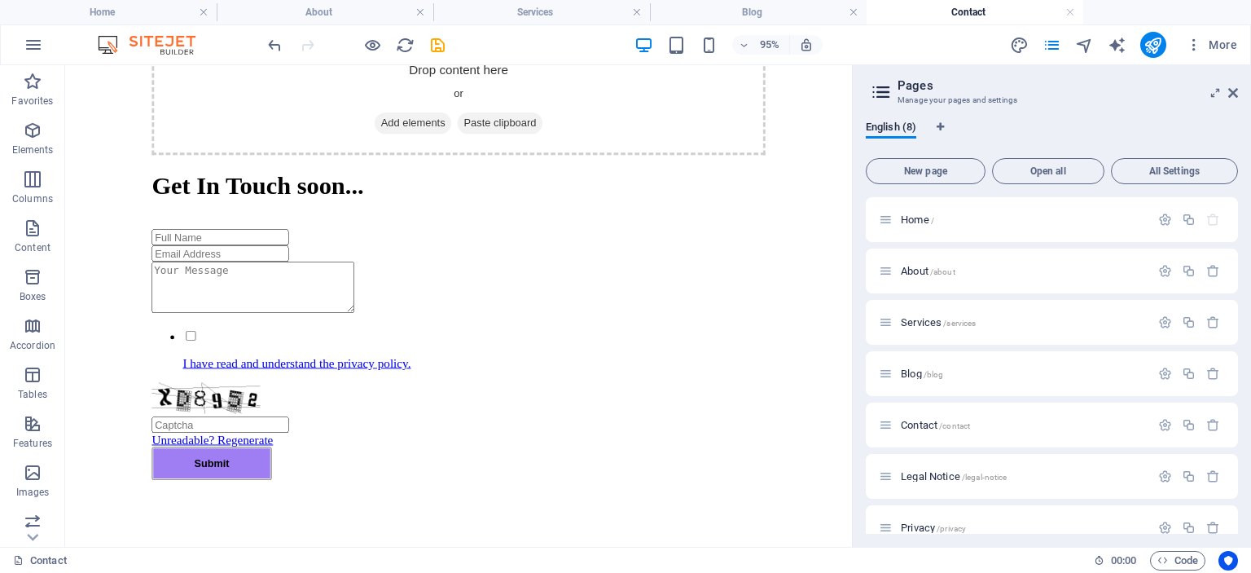
scroll to position [1154, 0]
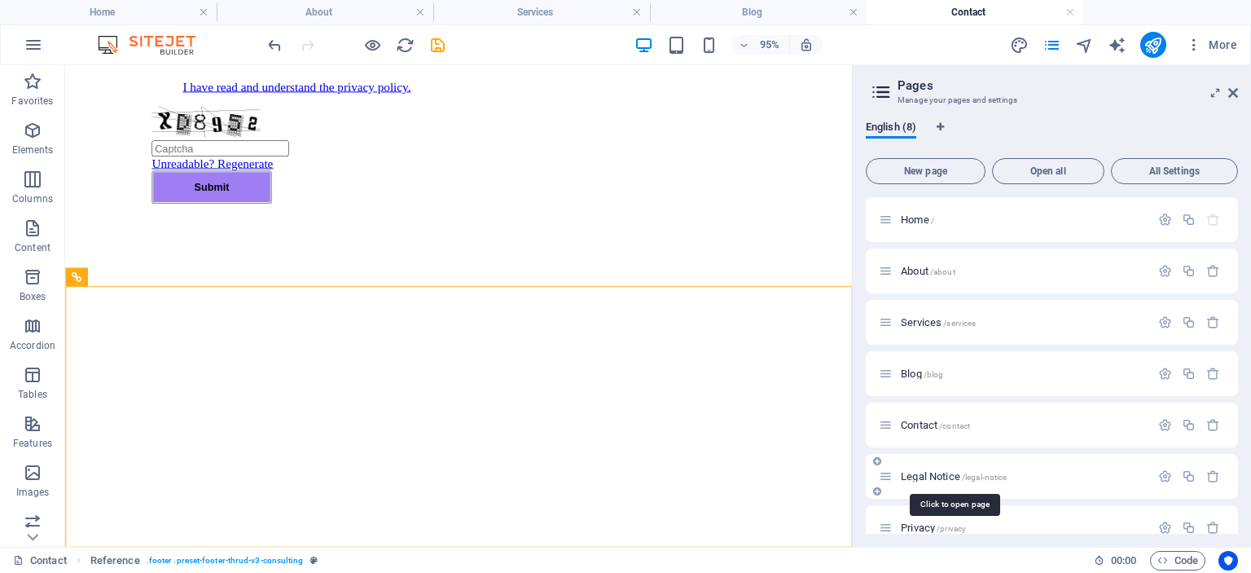
click at [911, 474] on span "Legal Notice /legal-notice" at bounding box center [954, 476] width 106 height 12
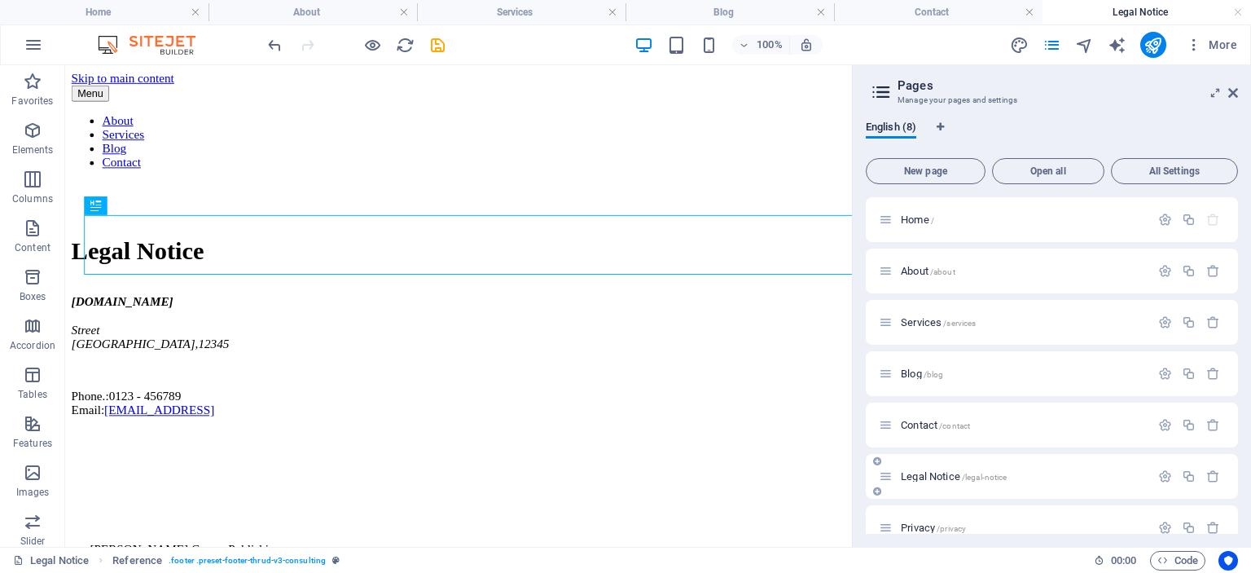
scroll to position [0, 0]
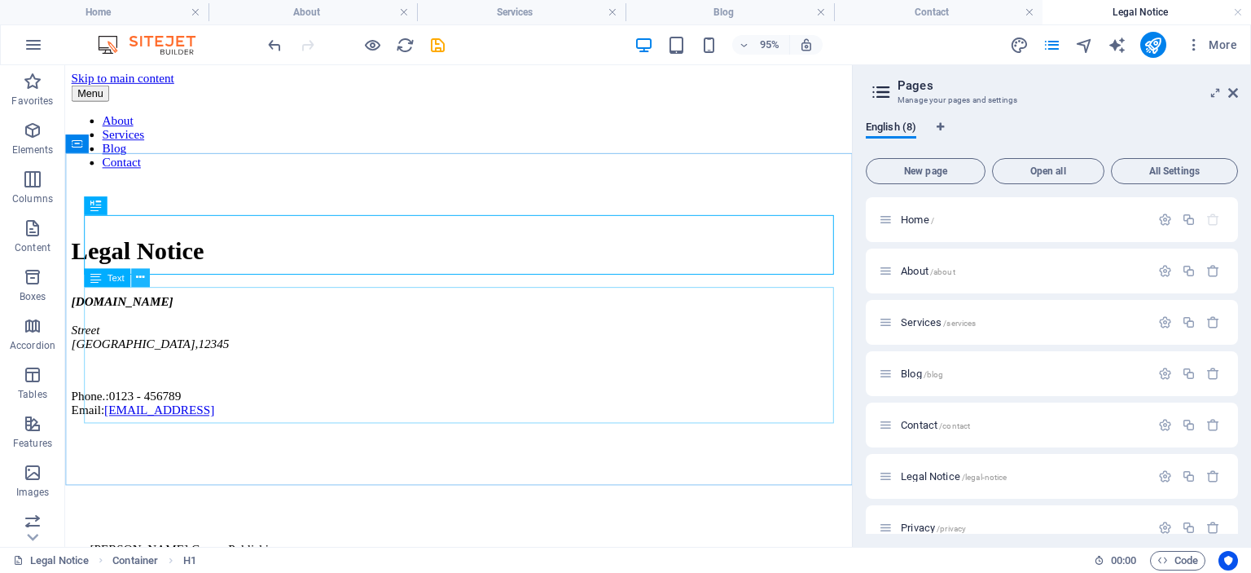
click at [139, 278] on icon at bounding box center [140, 278] width 8 height 16
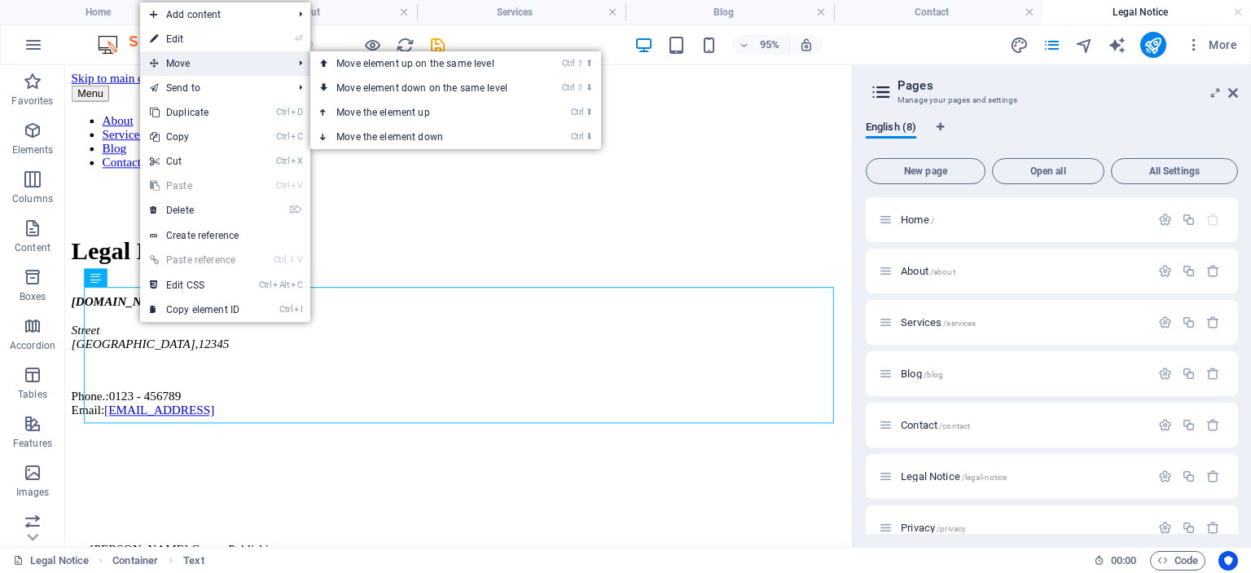
click at [181, 64] on span "Move" at bounding box center [213, 63] width 146 height 24
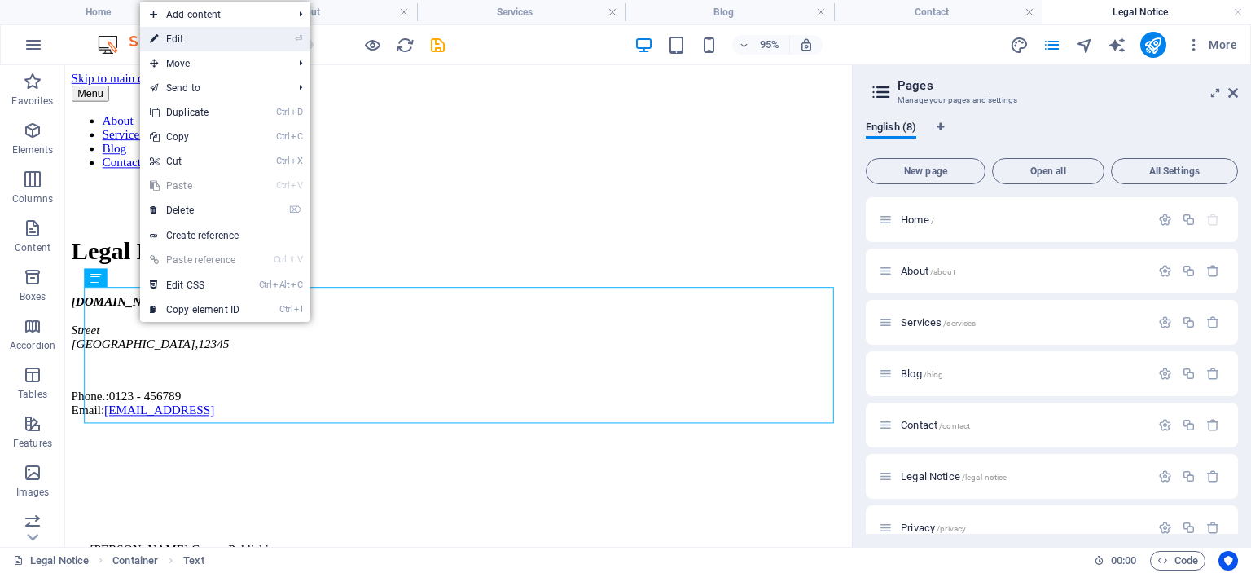
click at [178, 37] on link "⏎ Edit" at bounding box center [194, 39] width 109 height 24
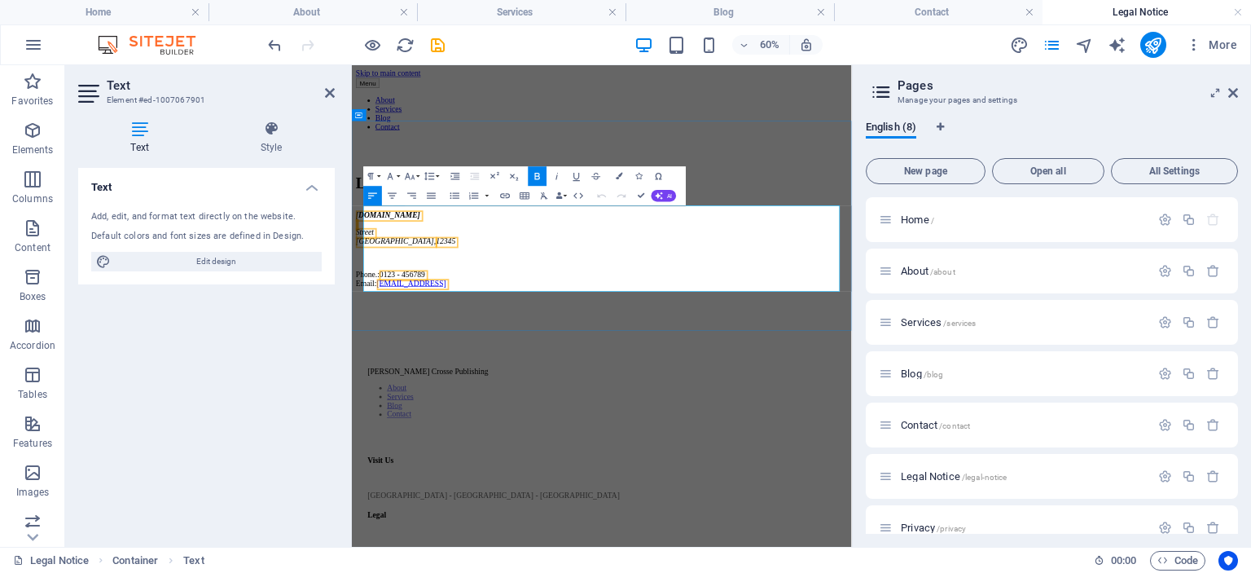
click at [428, 352] on address "[DOMAIN_NAME] [GEOGRAPHIC_DATA]" at bounding box center [768, 336] width 820 height 59
click at [389, 350] on span "Street" at bounding box center [373, 343] width 30 height 14
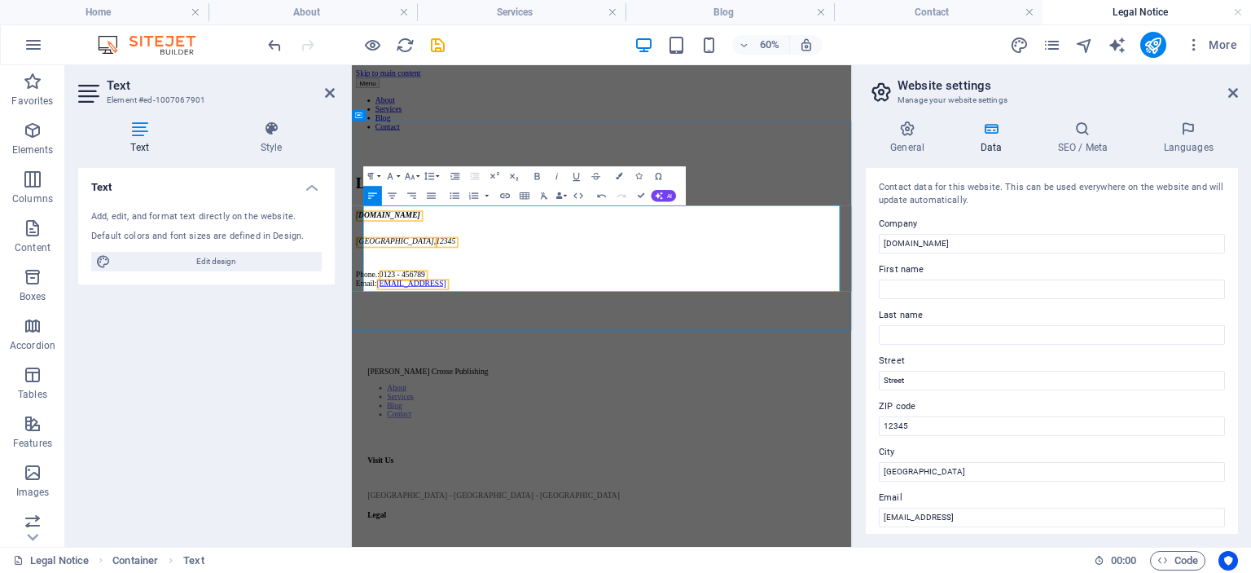
click at [473, 418] on span "0123 - 456789" at bounding box center [436, 414] width 76 height 14
click at [492, 426] on link "[EMAIL_ADDRESS]" at bounding box center [452, 428] width 116 height 14
click at [615, 394] on p at bounding box center [768, 386] width 820 height 15
click at [1085, 246] on div "Legal Notice [DOMAIN_NAME] [GEOGRAPHIC_DATA] , 12345 Phone.: [PHONE_NUMBER] Ema…" at bounding box center [768, 340] width 820 height 189
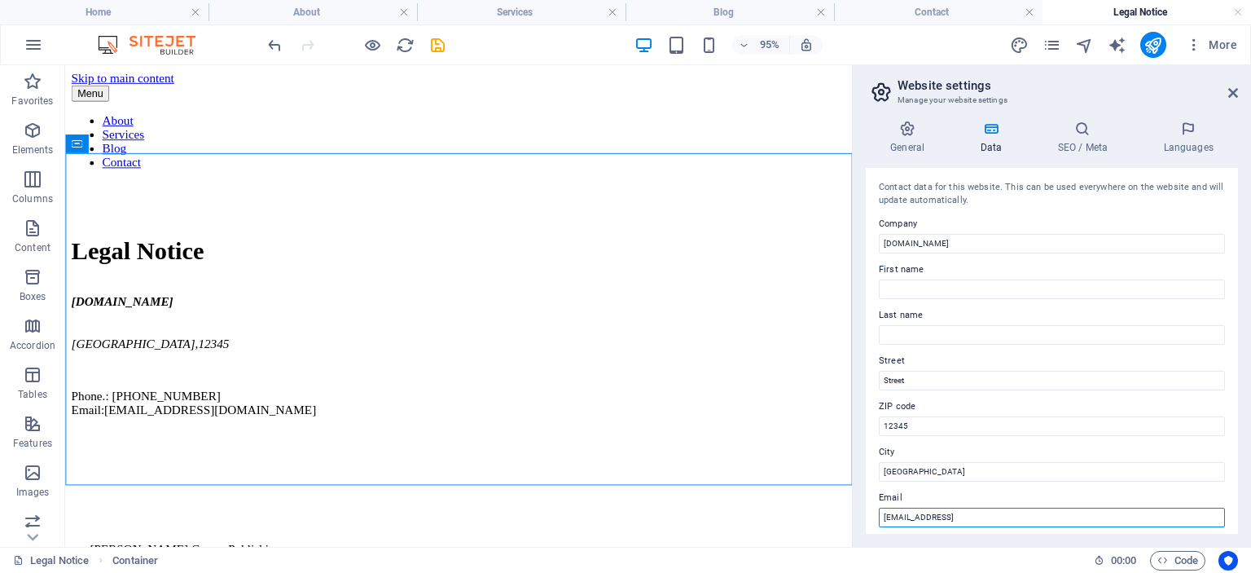
click at [935, 516] on input "[EMAIL_ADDRESS]" at bounding box center [1052, 518] width 346 height 20
click at [1074, 516] on input "[EMAIL_ADDRESS]" at bounding box center [1052, 518] width 346 height 20
type input "6"
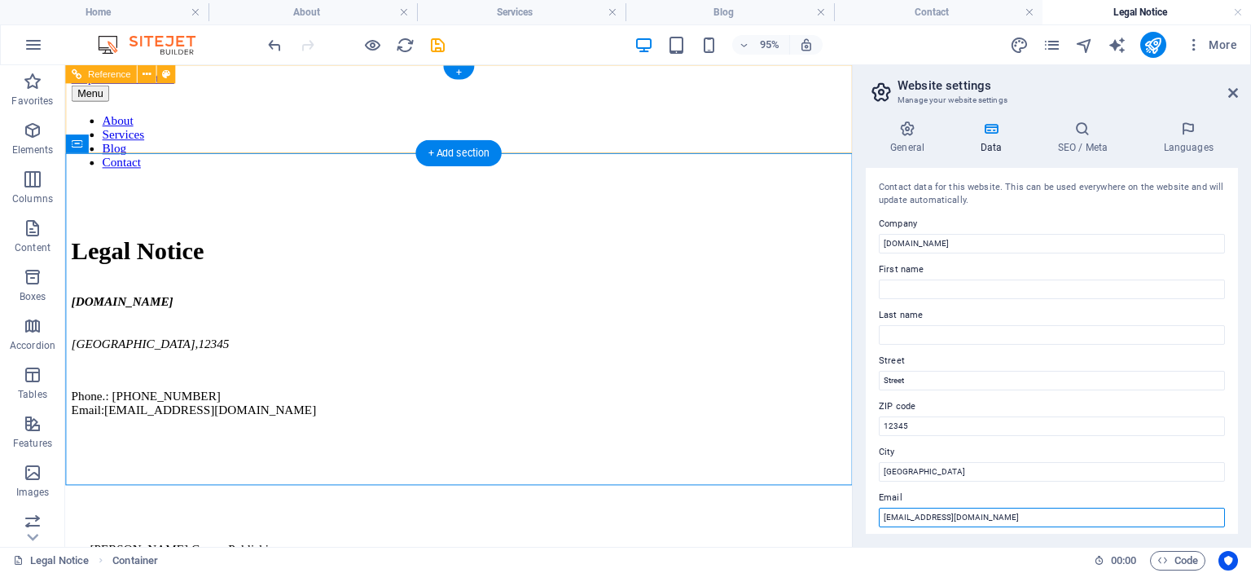
type input "[EMAIL_ADDRESS][DOMAIN_NAME]"
click at [785, 136] on div "Menu About Services Blog Contact" at bounding box center [480, 157] width 816 height 143
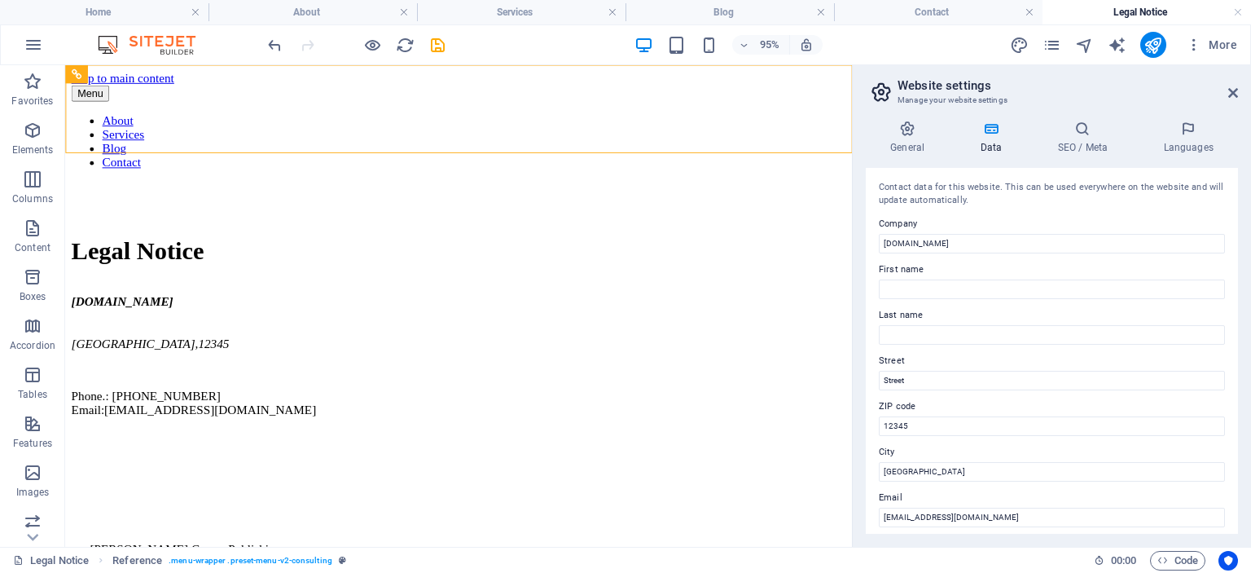
scroll to position [209, 0]
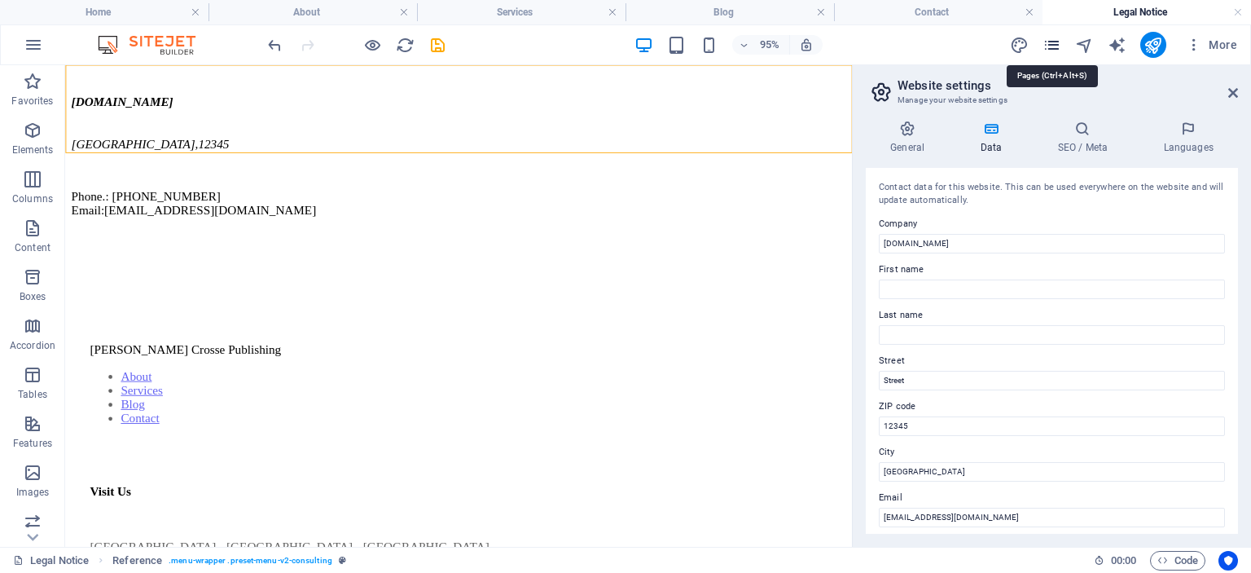
click at [1053, 43] on icon "pages" at bounding box center [1052, 45] width 19 height 19
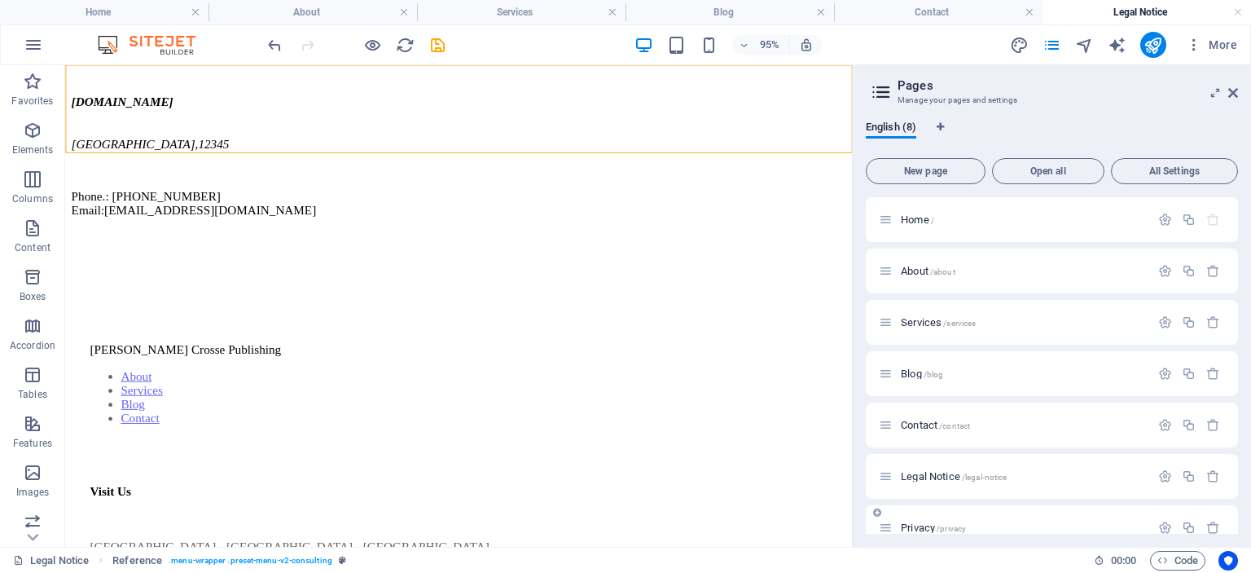
click at [895, 531] on div "Privacy /privacy" at bounding box center [1014, 527] width 271 height 19
click at [917, 526] on span "Privacy /privacy" at bounding box center [933, 527] width 65 height 12
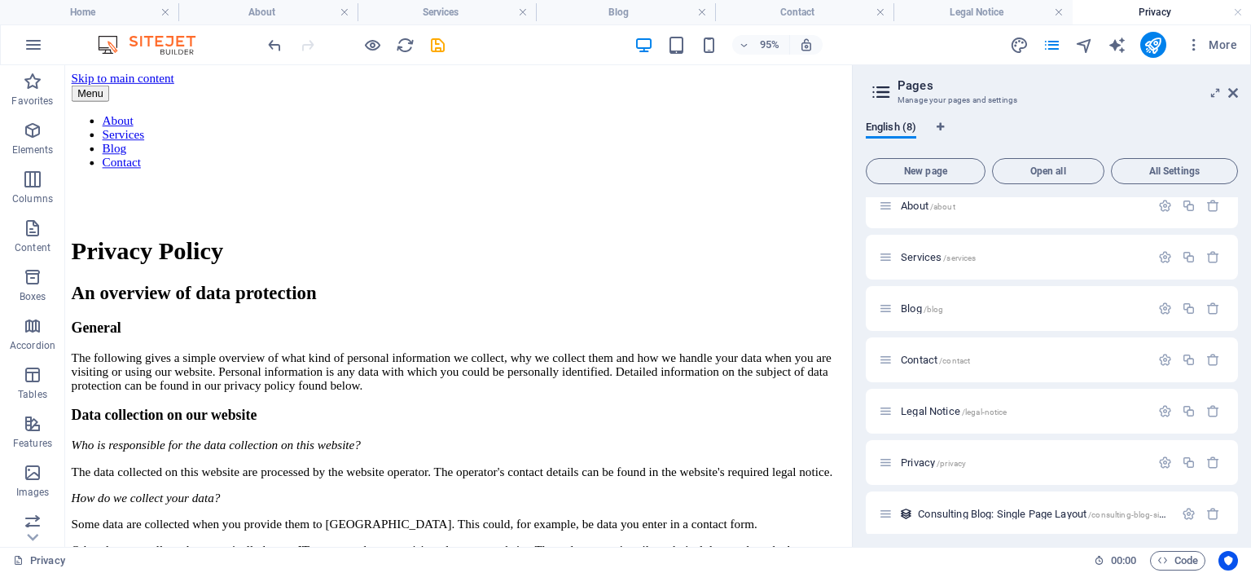
scroll to position [74, 0]
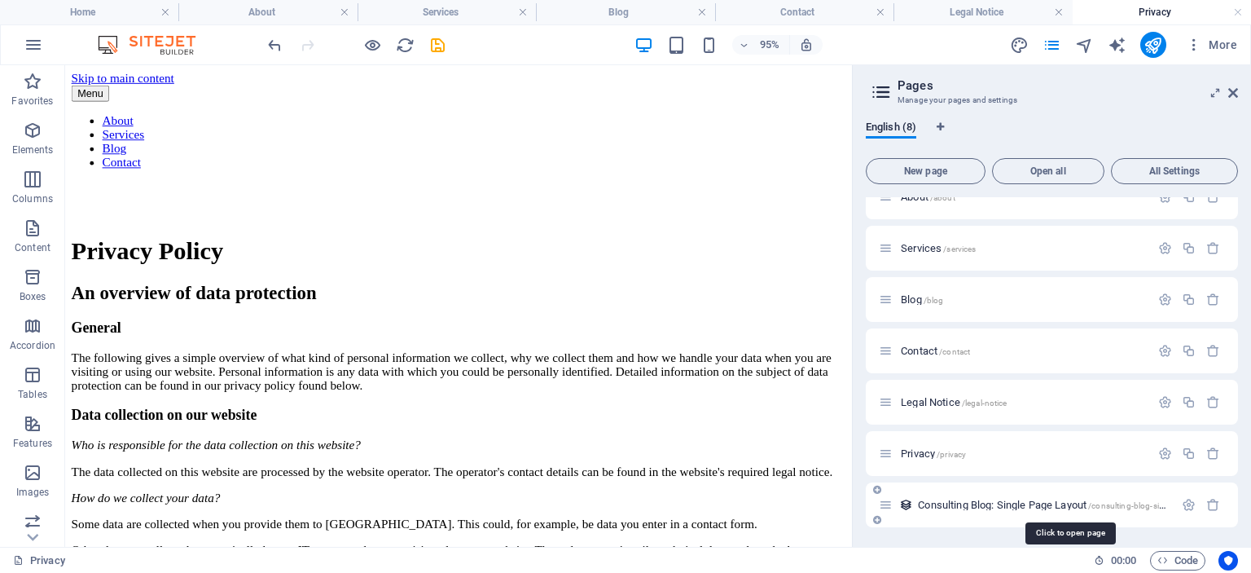
click at [945, 504] on span "Consulting Blog: Single Page Layout /consulting-blog-single-page-layout" at bounding box center [1069, 505] width 303 height 12
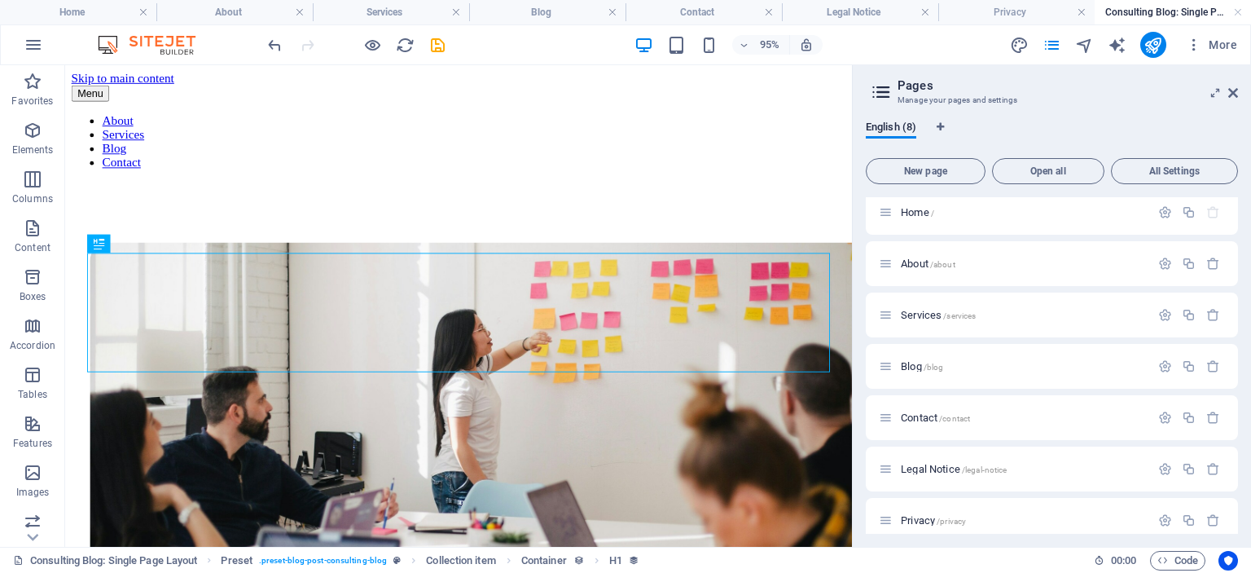
scroll to position [365, 0]
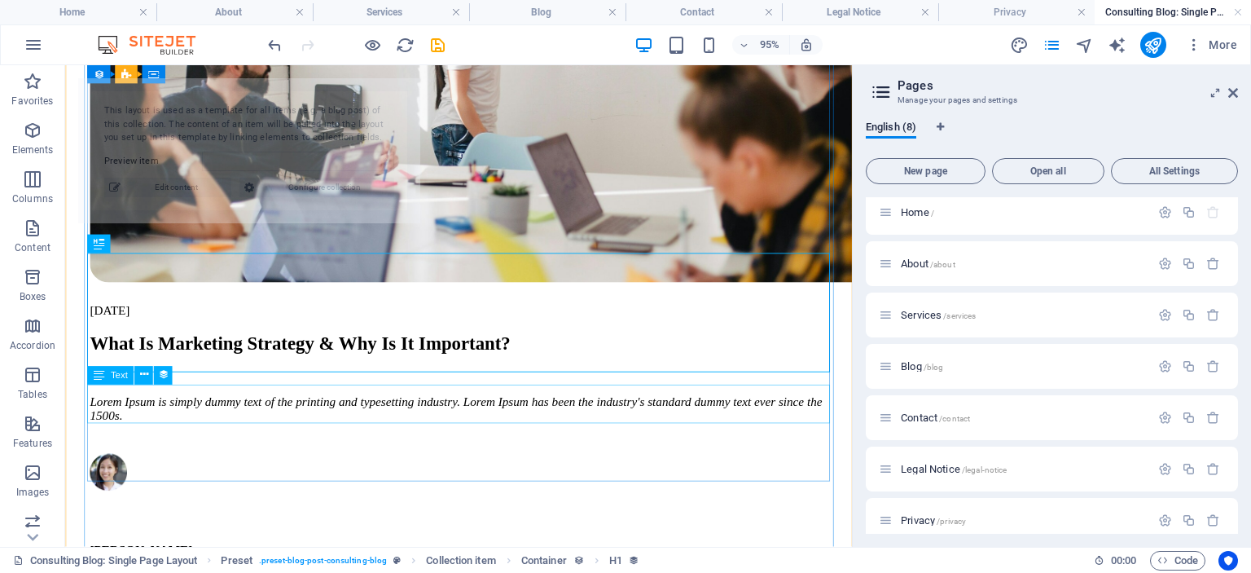
select select "68df63f4d2a4eccffe03d3bf"
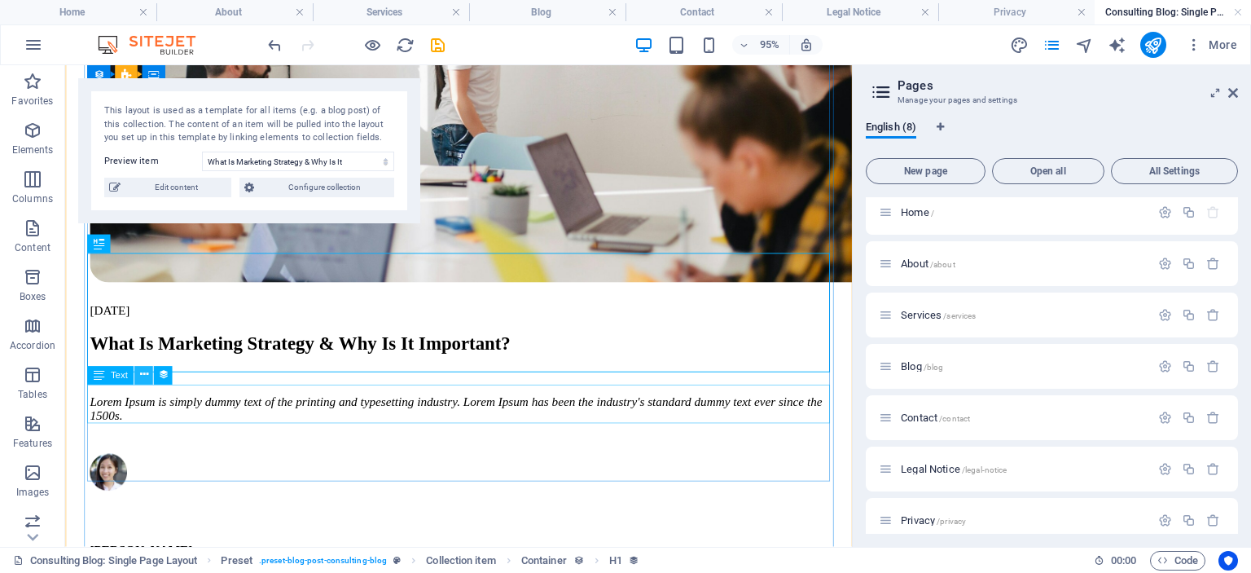
click at [143, 374] on icon at bounding box center [143, 375] width 8 height 16
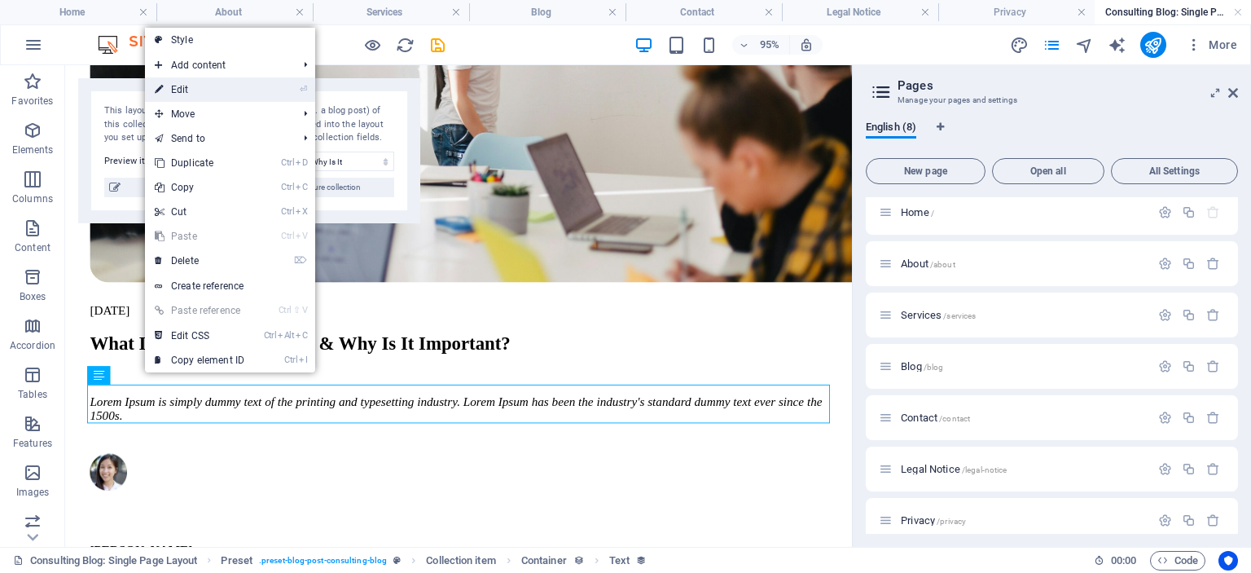
click at [187, 89] on link "⏎ Edit" at bounding box center [199, 89] width 109 height 24
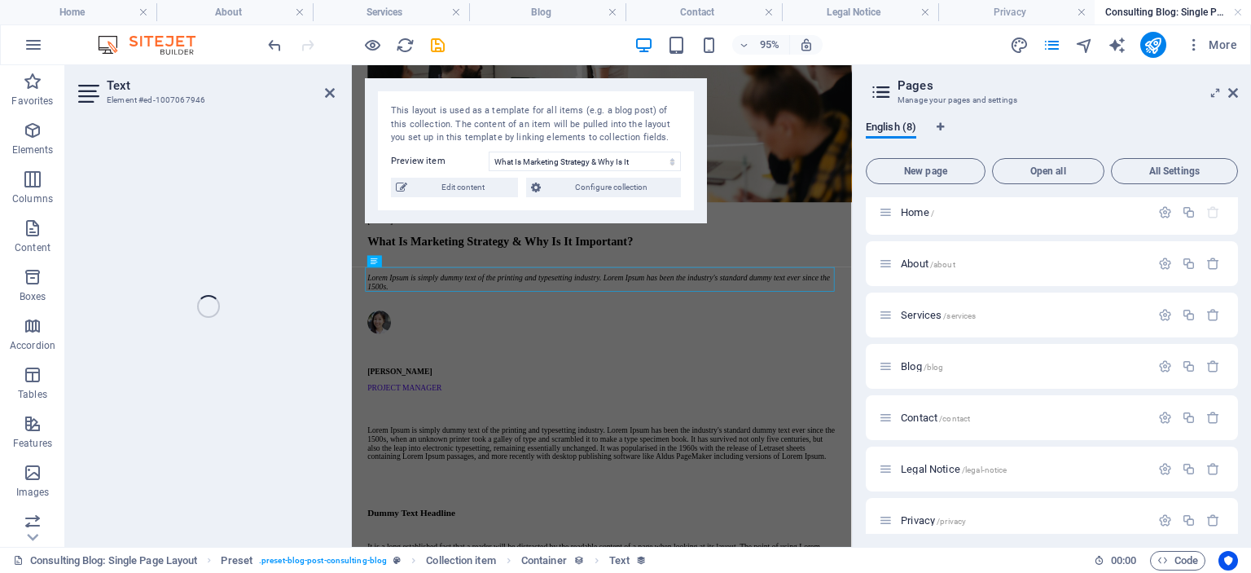
select select "blog-long-intro"
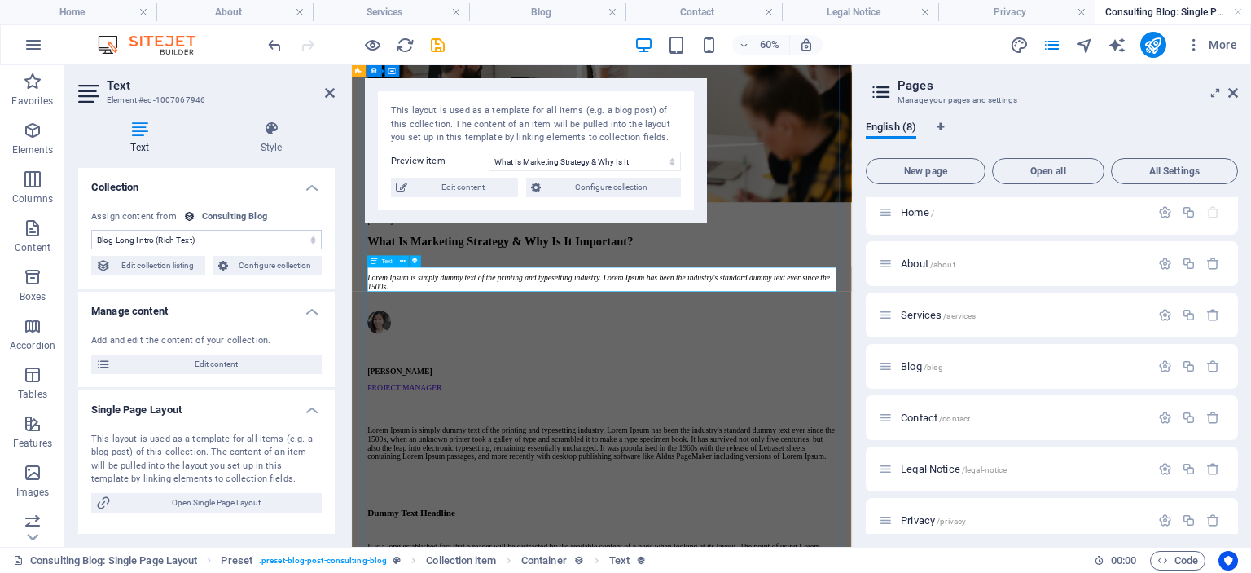
click at [770, 431] on div "Lorem Ipsum is simply dummy text of the printing and typesetting industry. Lore…" at bounding box center [768, 426] width 781 height 29
click at [401, 264] on icon at bounding box center [403, 261] width 6 height 11
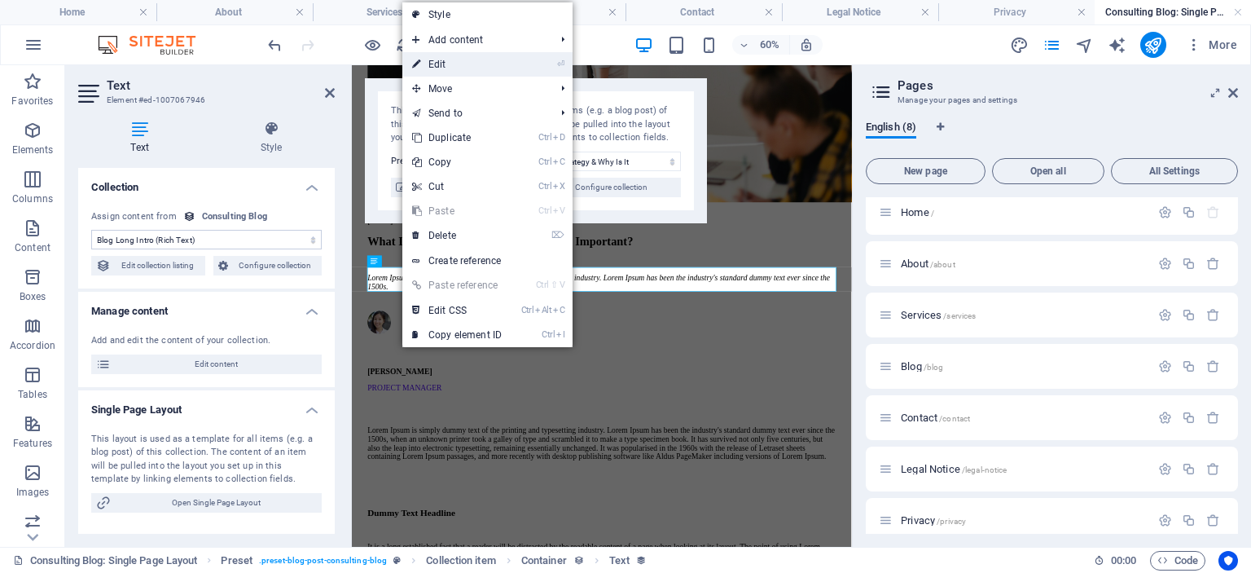
click at [441, 64] on link "⏎ Edit" at bounding box center [456, 64] width 109 height 24
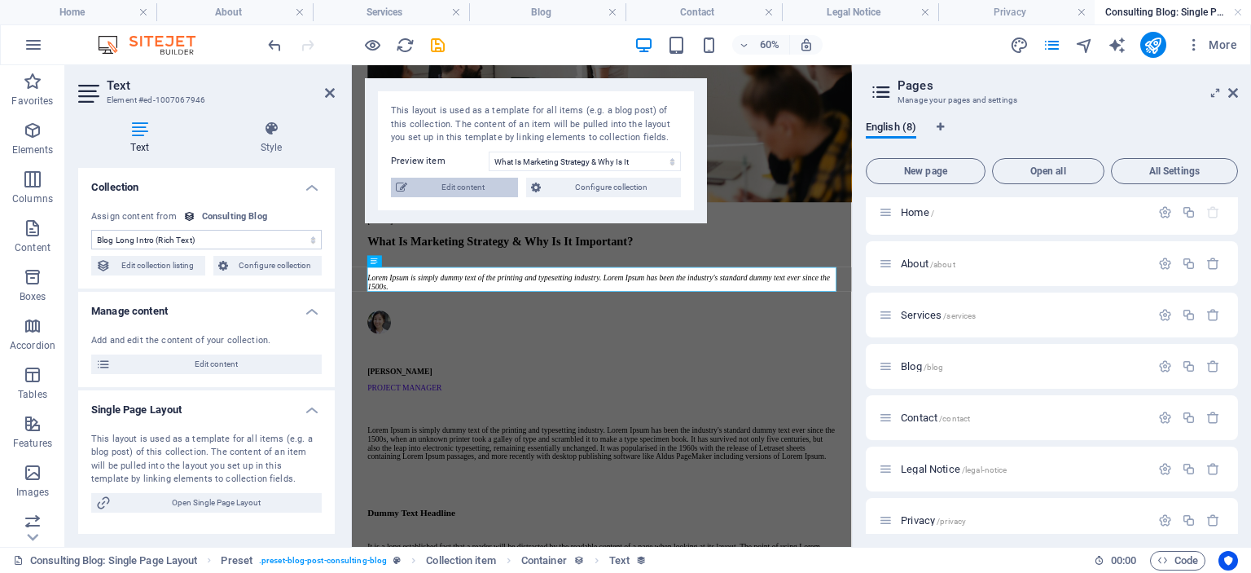
click at [471, 184] on span "Edit content" at bounding box center [462, 188] width 101 height 20
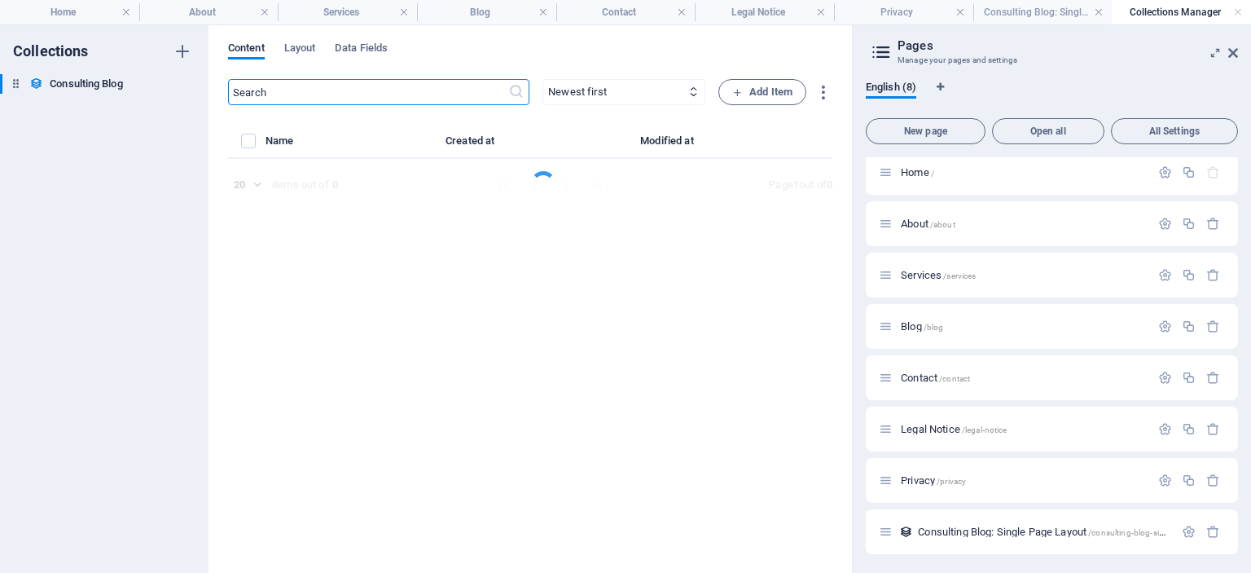
select select "Modern Marketing"
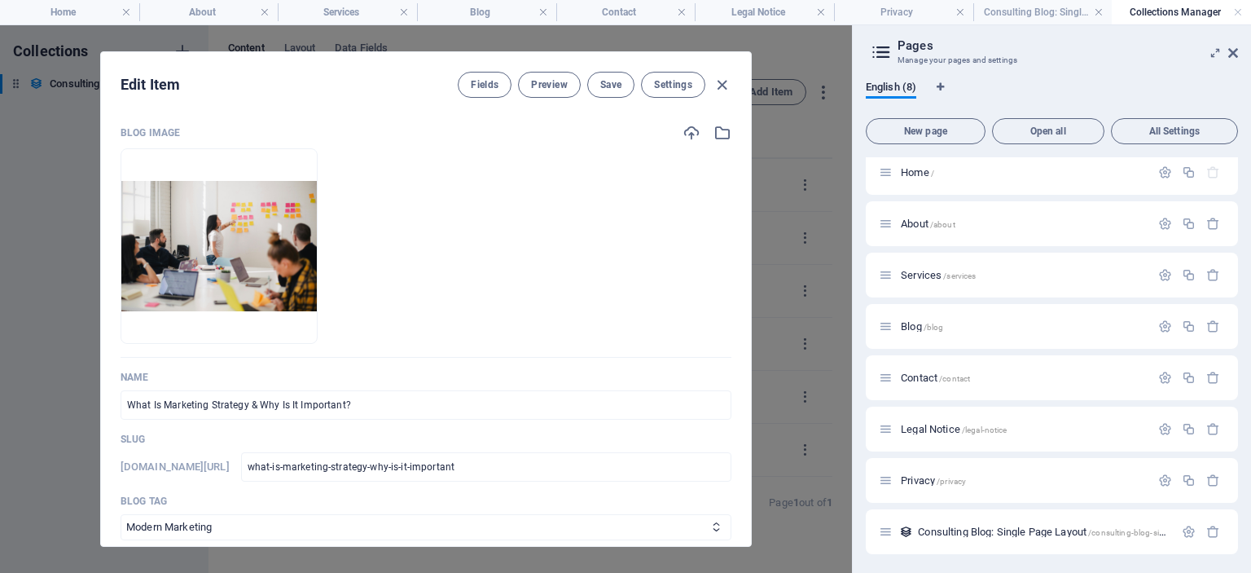
scroll to position [411, 0]
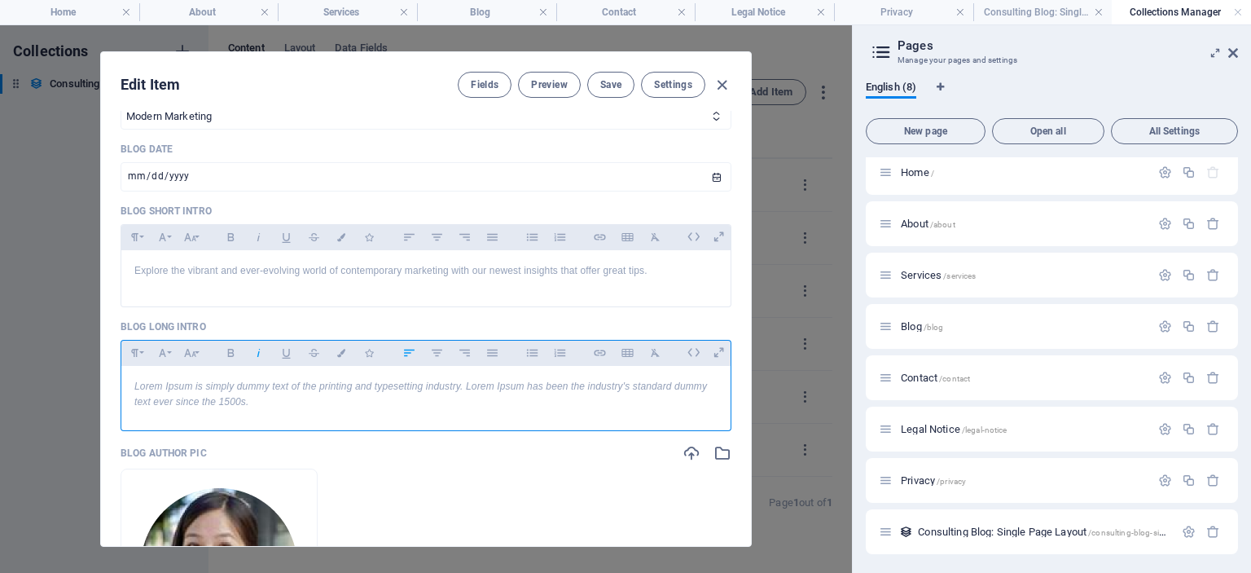
click at [275, 401] on p "Lorem Ipsum is simply dummy text of the printing and typesetting industry. Lore…" at bounding box center [425, 394] width 583 height 31
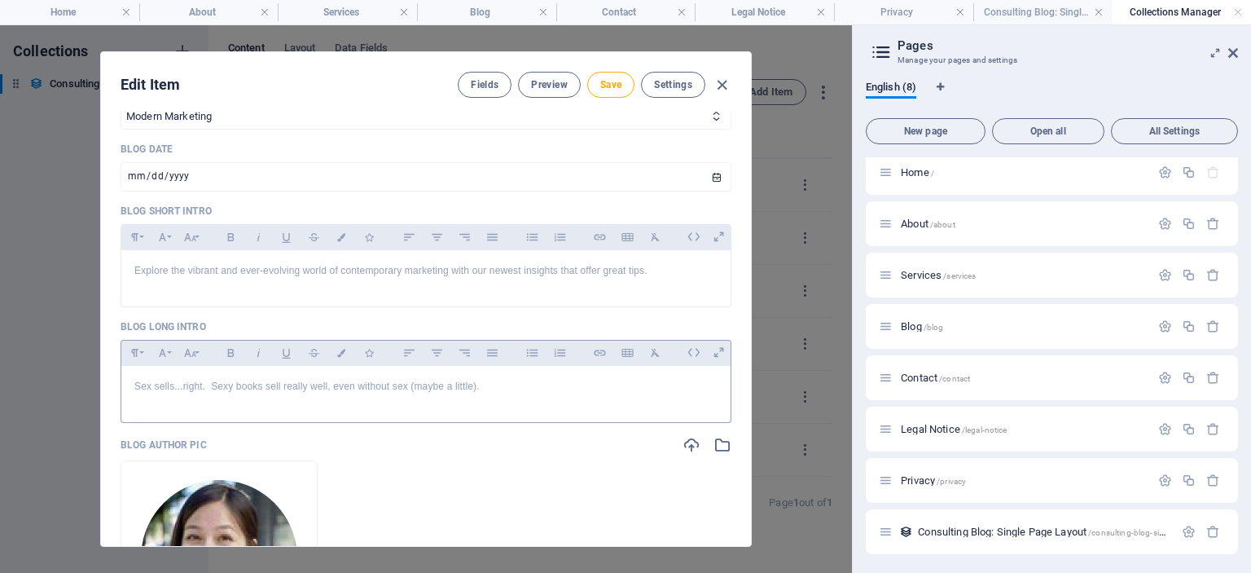
click at [292, 442] on div "Blog Author Pic" at bounding box center [426, 445] width 611 height 18
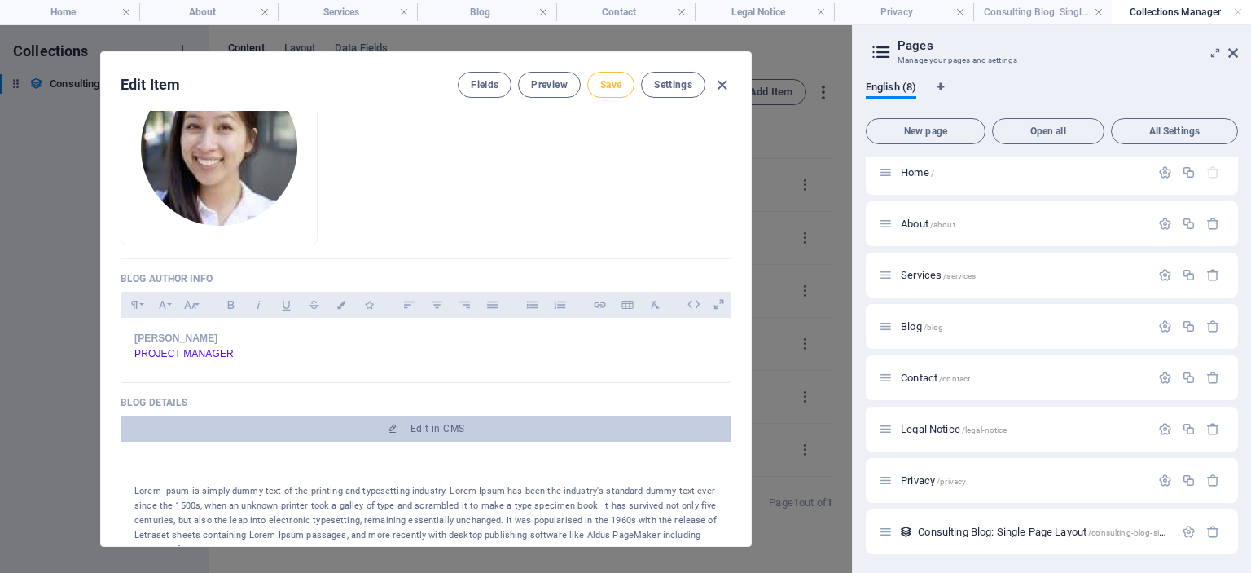
click at [608, 83] on span "Save" at bounding box center [610, 84] width 21 height 13
click at [719, 80] on icon "button" at bounding box center [722, 85] width 19 height 19
type input "[DATE]"
type input "what-is-marketing-strategy-why-is-it-important"
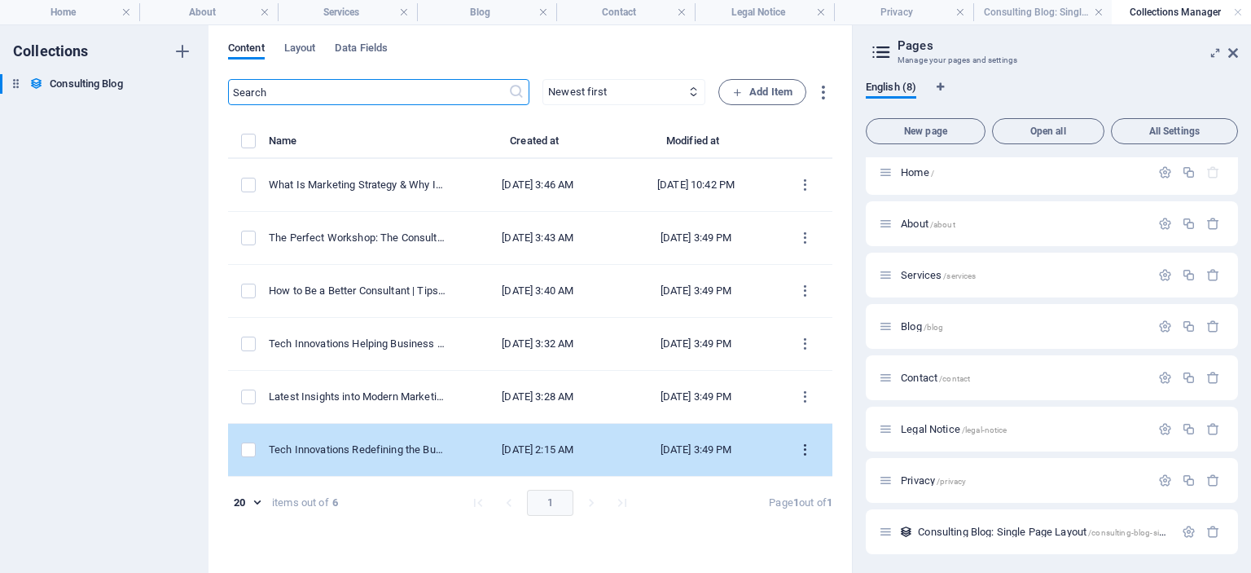
click at [806, 447] on icon "items list" at bounding box center [805, 449] width 15 height 15
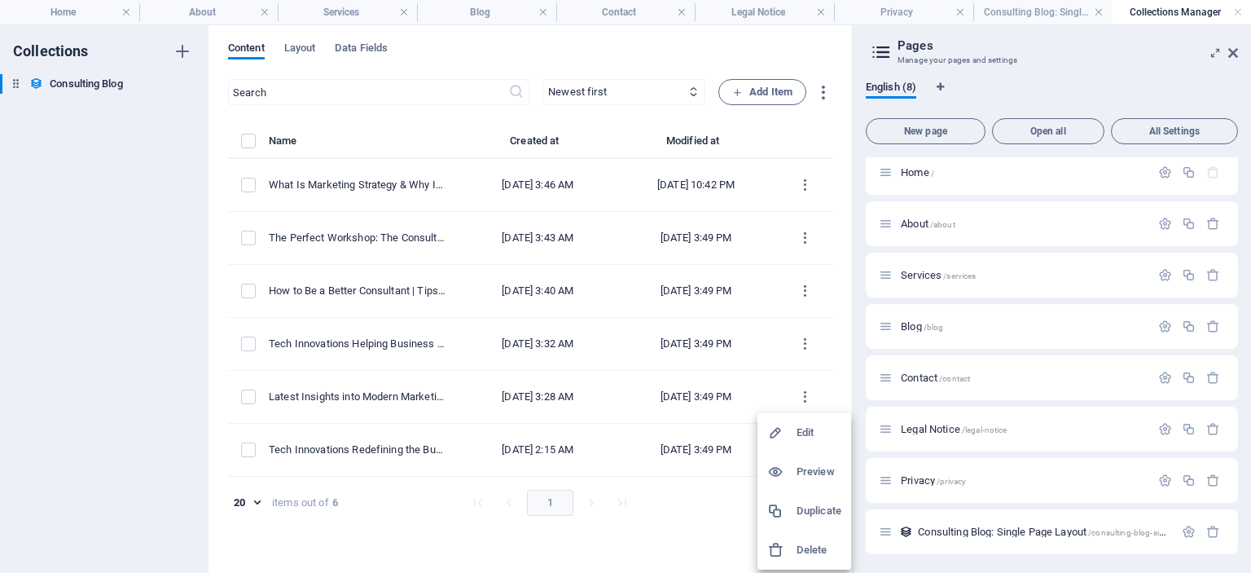
click at [806, 432] on h6 "Edit" at bounding box center [819, 433] width 45 height 20
select select "Tech Innovations"
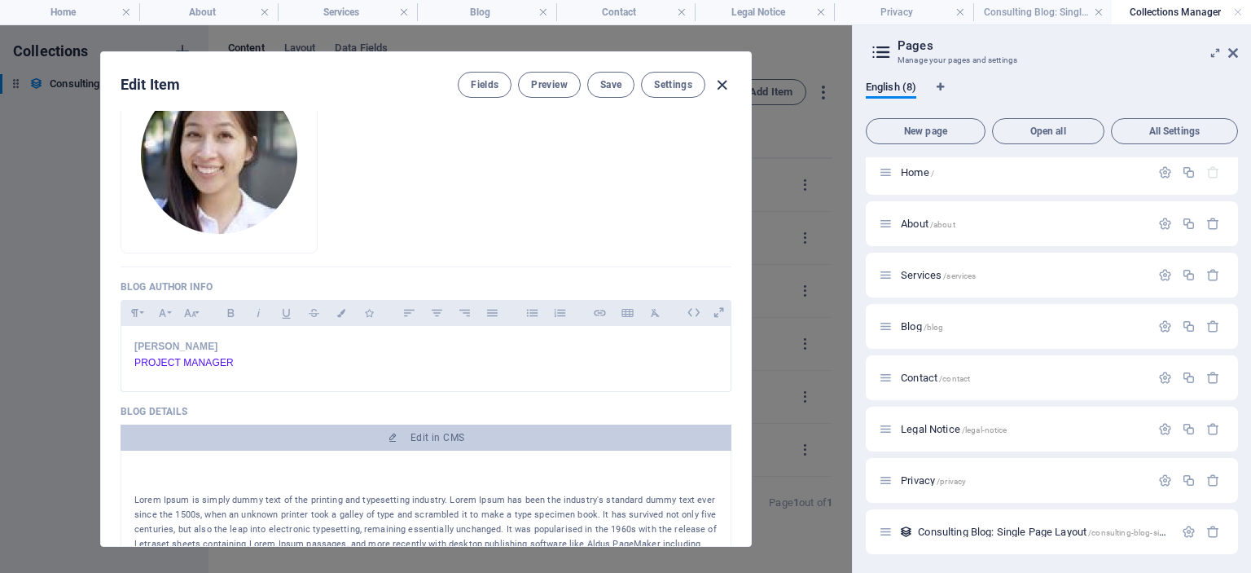
click at [725, 80] on icon "button" at bounding box center [722, 85] width 19 height 19
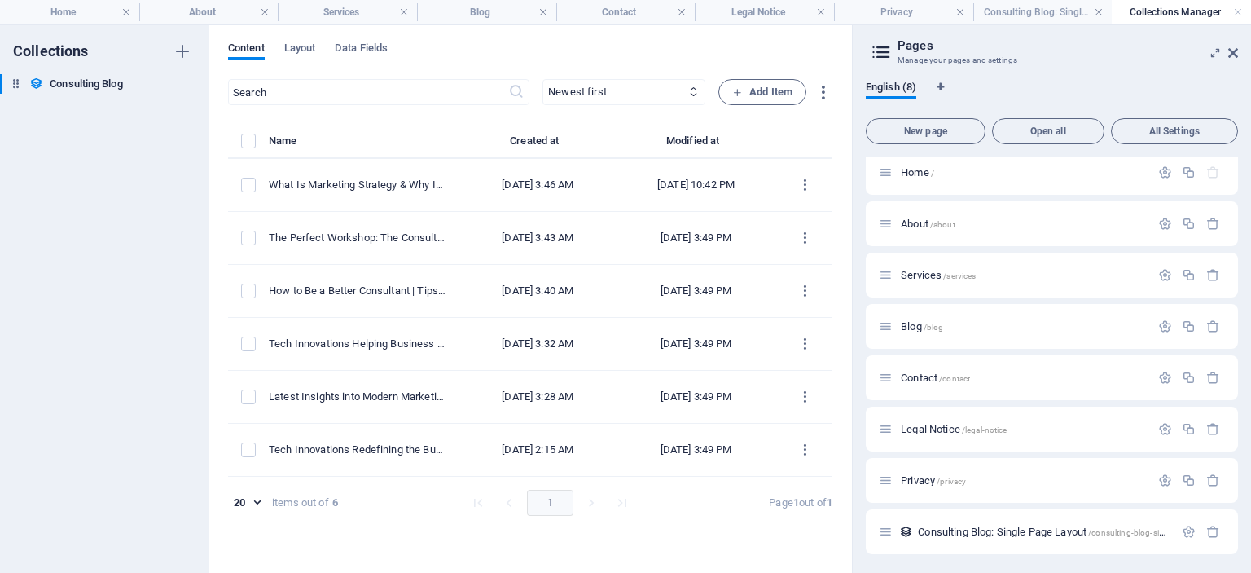
type input "[DATE]"
type input "tech-innovations-redefining-the-business-landscape"
click at [822, 90] on icon "button" at bounding box center [823, 92] width 19 height 19
click at [813, 207] on h6 "Import" at bounding box center [837, 210] width 68 height 20
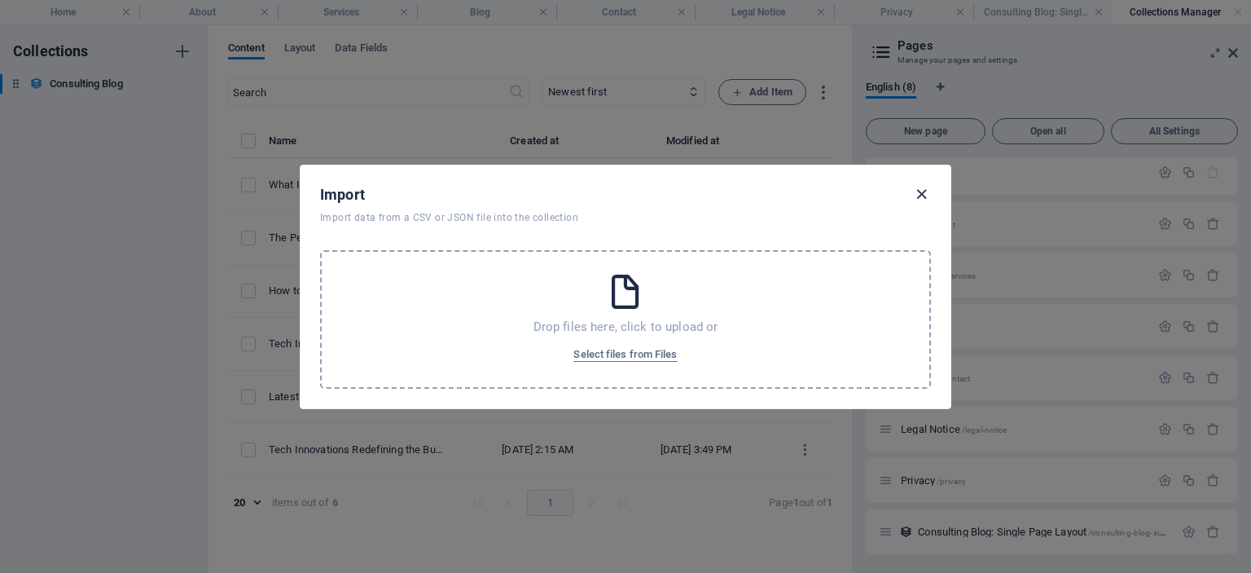
click at [924, 196] on icon "button" at bounding box center [922, 194] width 19 height 19
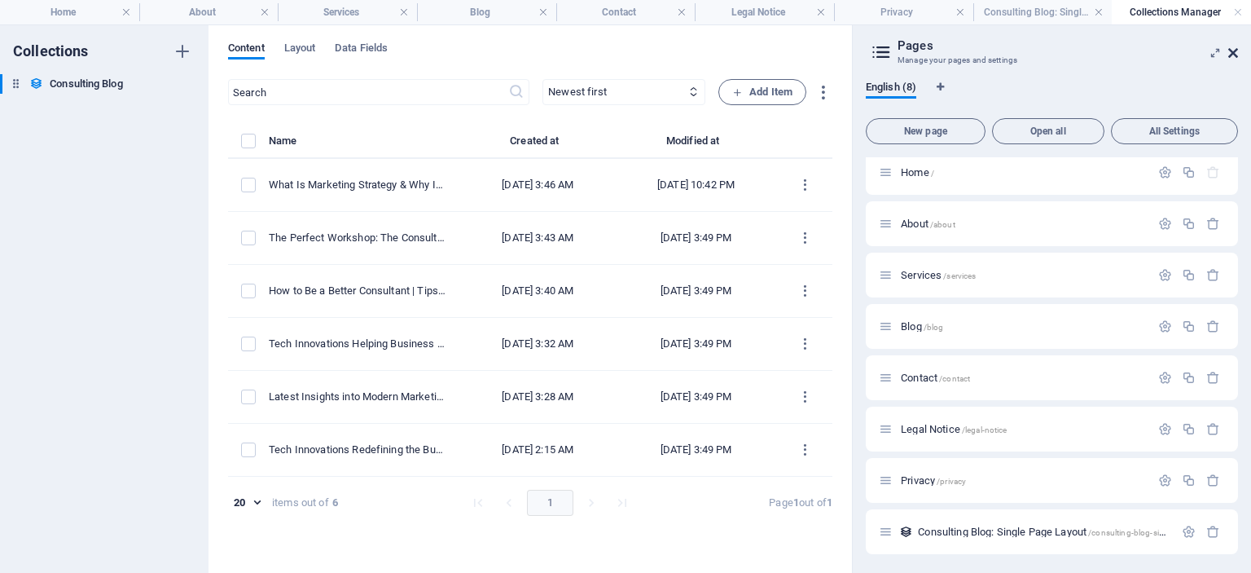
click at [1235, 54] on icon at bounding box center [1234, 52] width 10 height 13
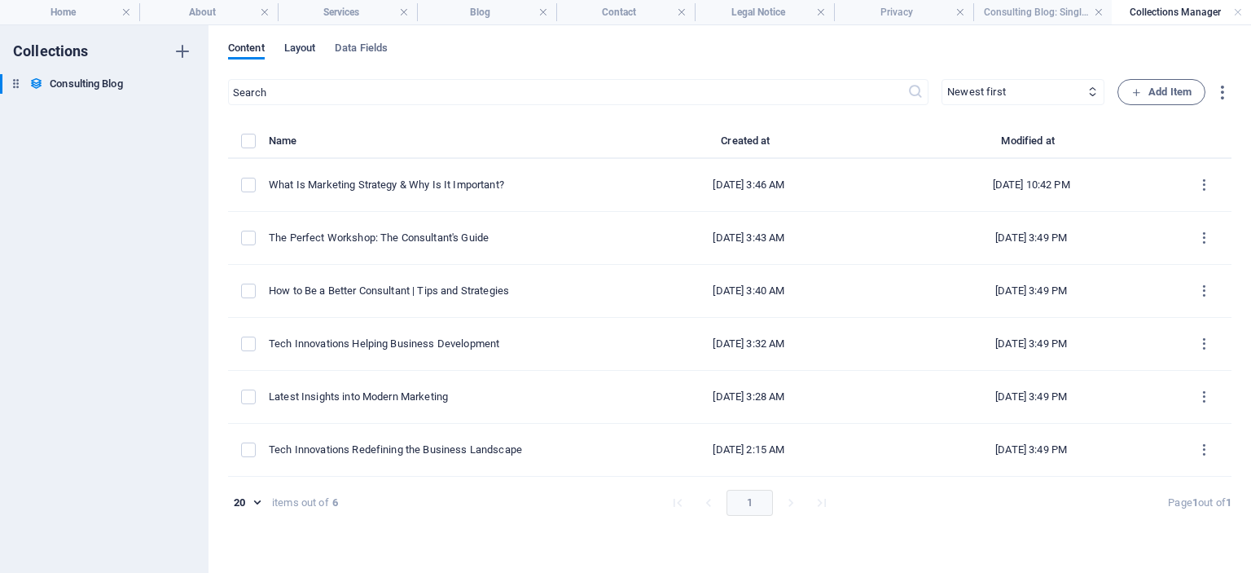
click at [301, 51] on span "Layout" at bounding box center [300, 49] width 32 height 23
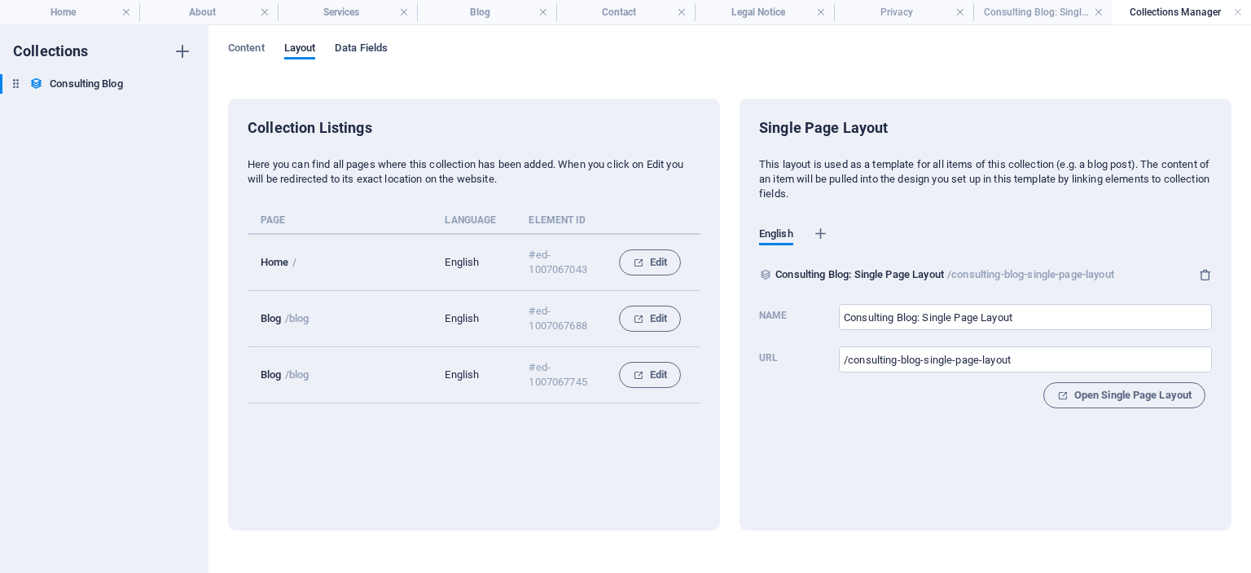
click at [351, 51] on span "Data Fields" at bounding box center [361, 49] width 53 height 23
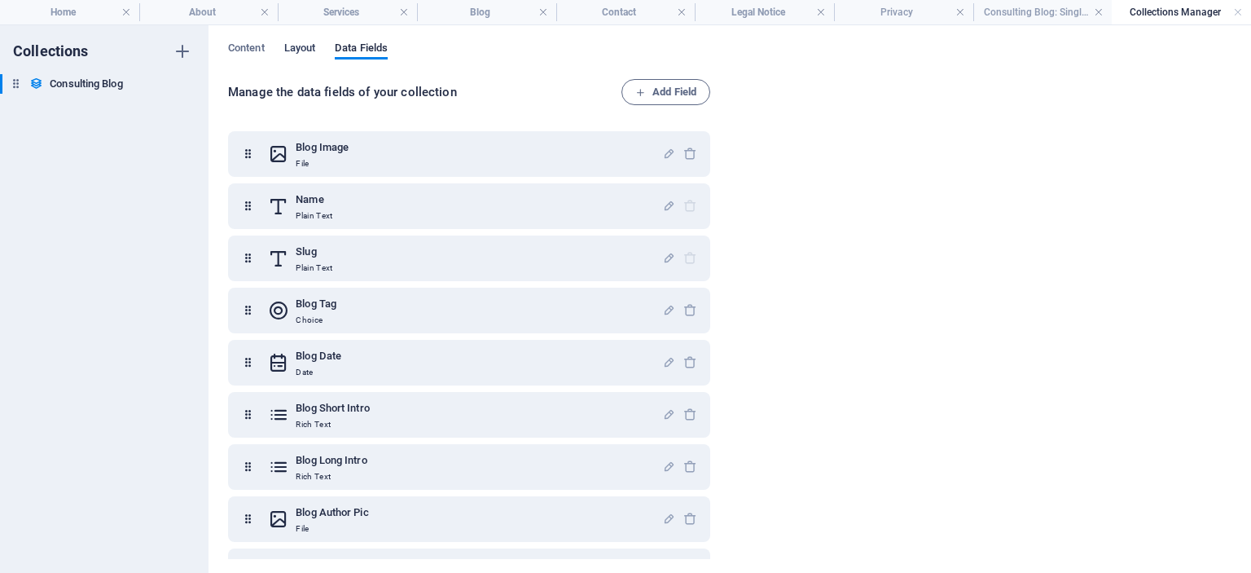
click at [291, 51] on span "Layout" at bounding box center [300, 49] width 32 height 23
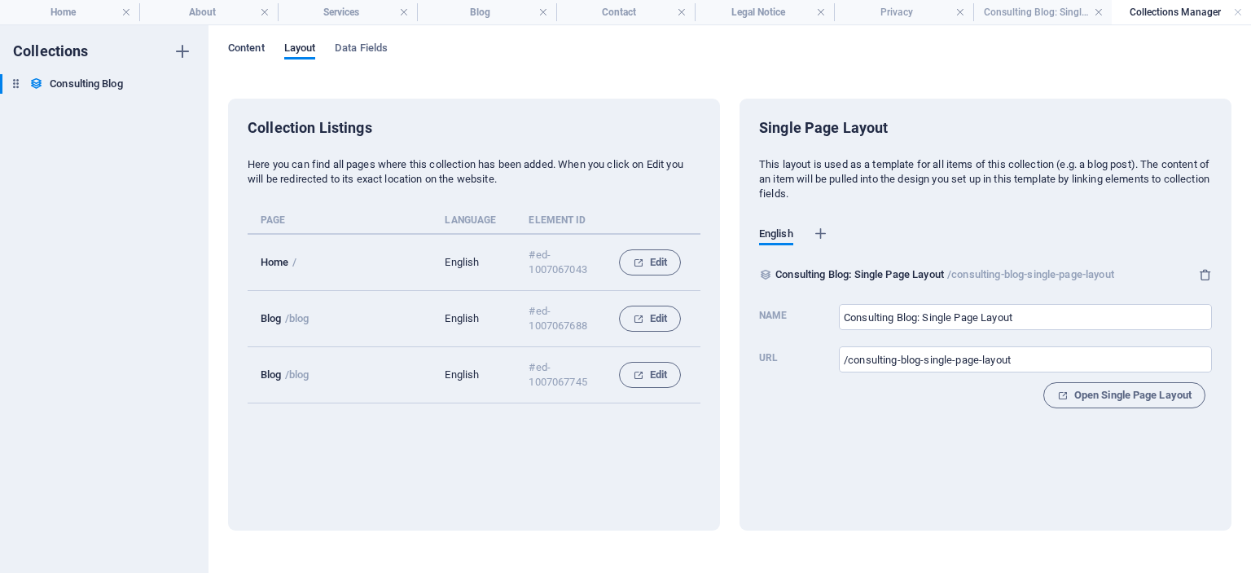
click at [244, 48] on span "Content" at bounding box center [246, 49] width 37 height 23
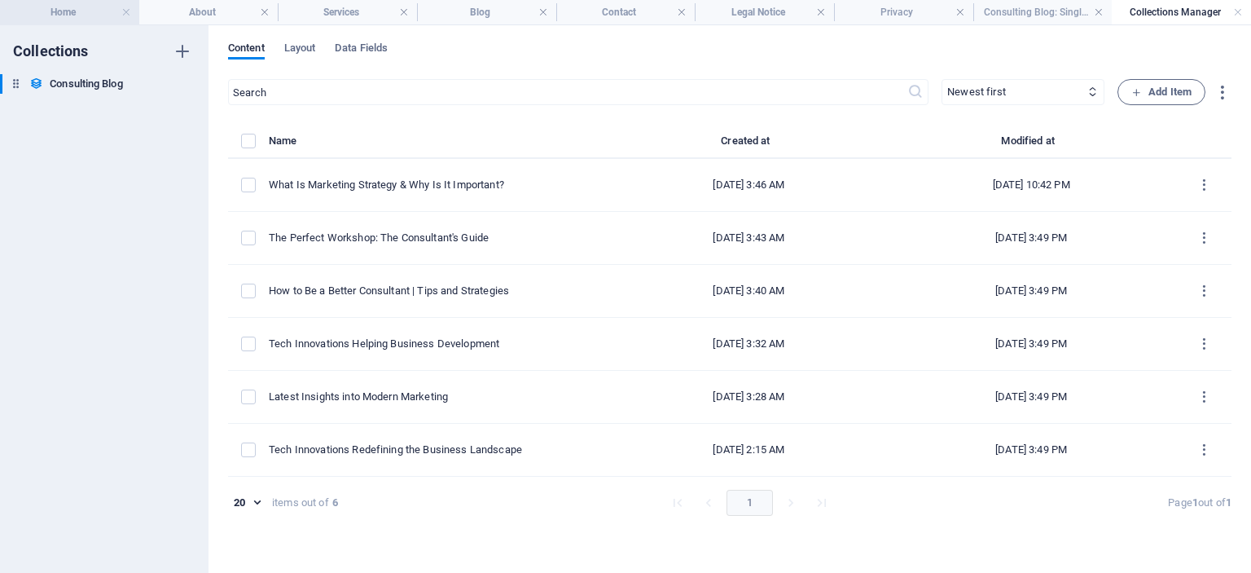
click at [85, 11] on h4 "Home" at bounding box center [69, 12] width 139 height 18
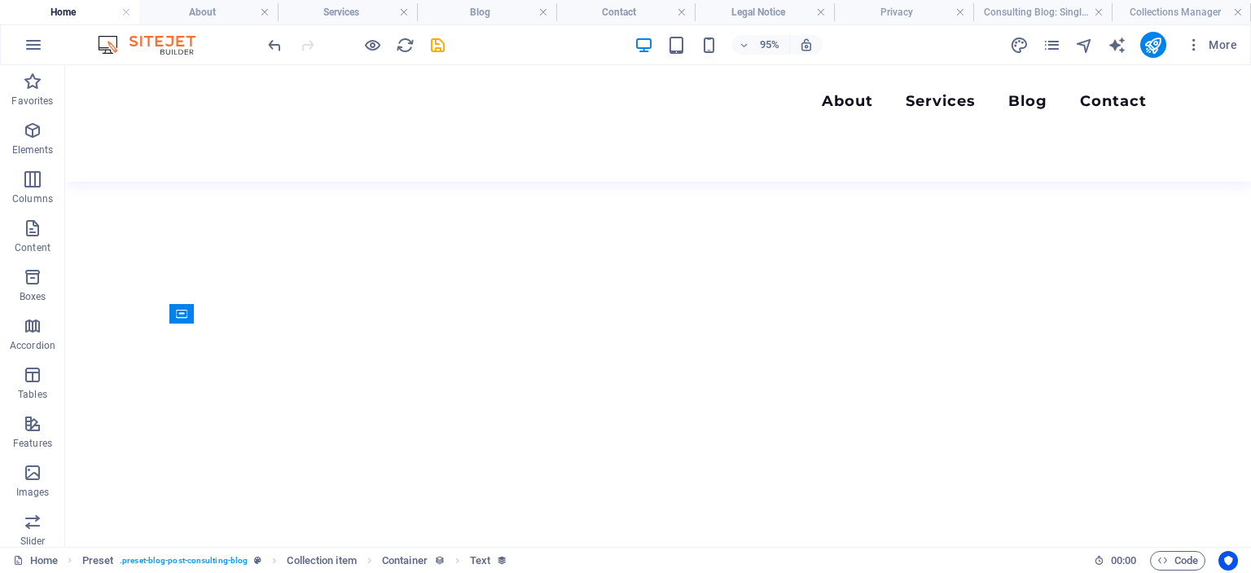
scroll to position [4180, 0]
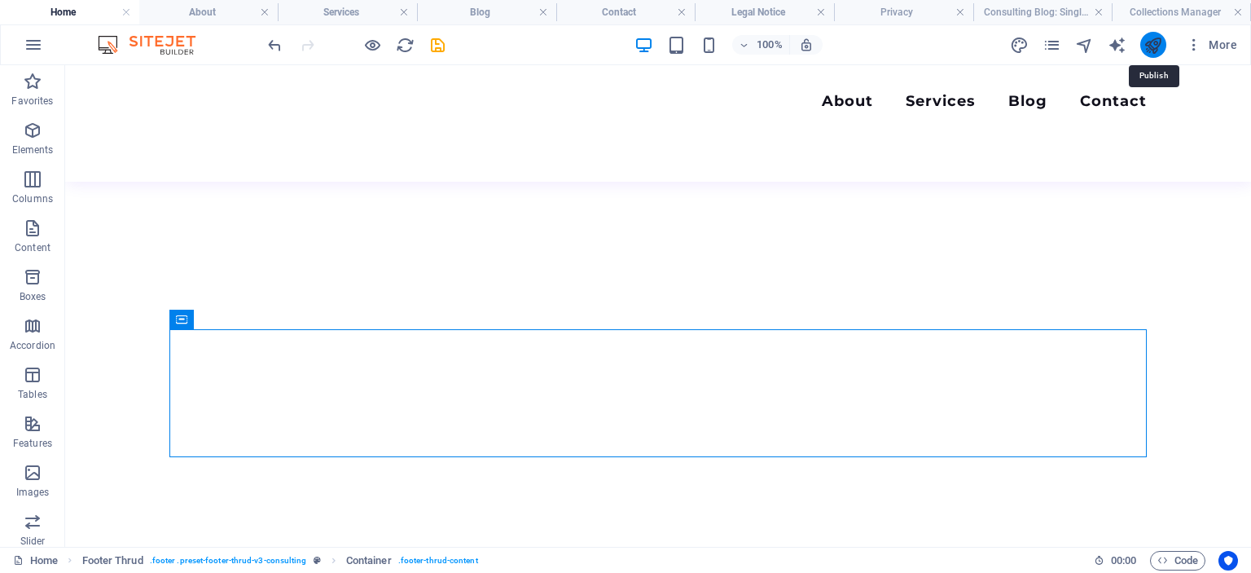
click at [1154, 44] on icon "publish" at bounding box center [1153, 45] width 19 height 19
